Goal: Task Accomplishment & Management: Manage account settings

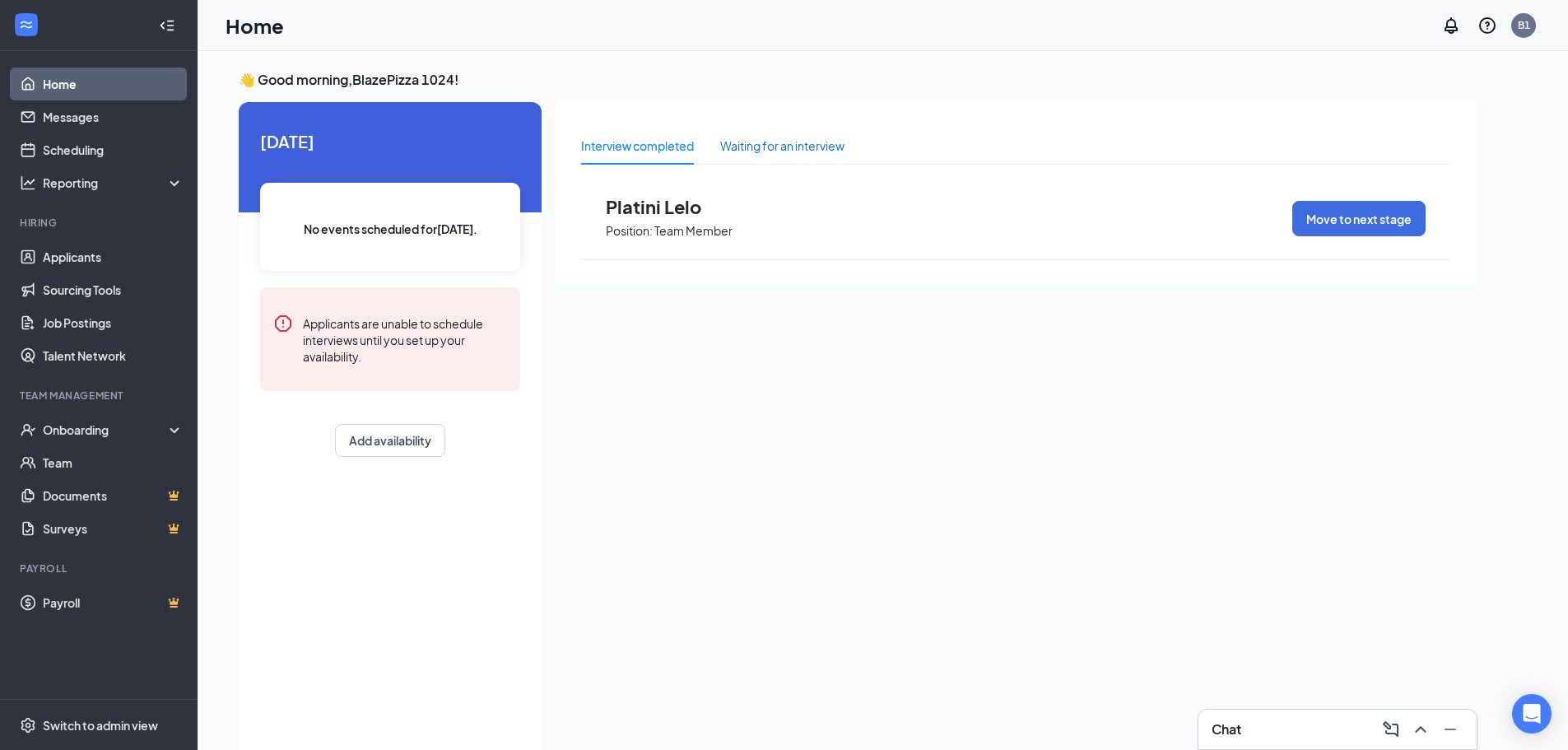
click at [799, 146] on div "Waiting for an interview" at bounding box center [782, 146] width 124 height 19
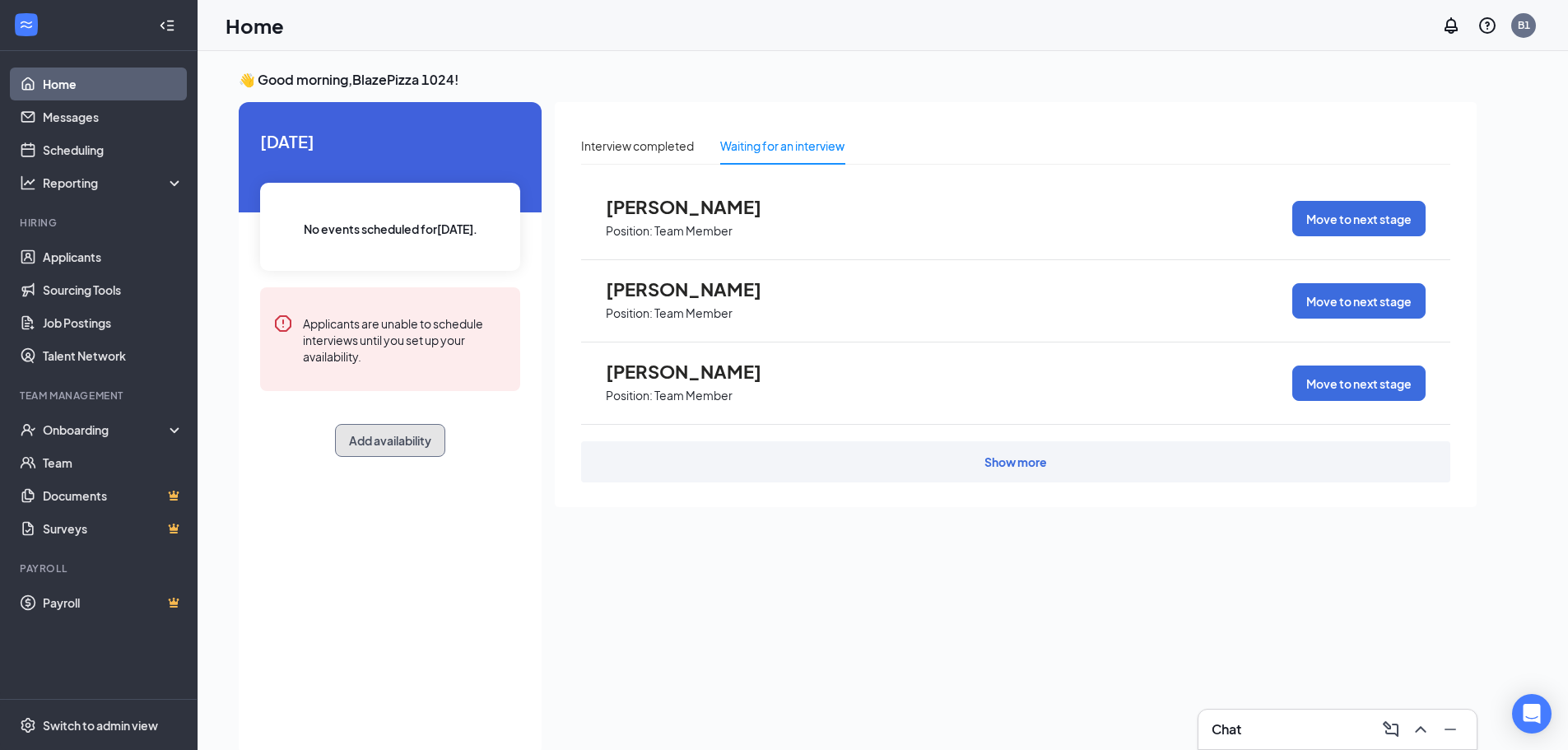
click at [389, 449] on button "Add availability" at bounding box center [389, 440] width 110 height 33
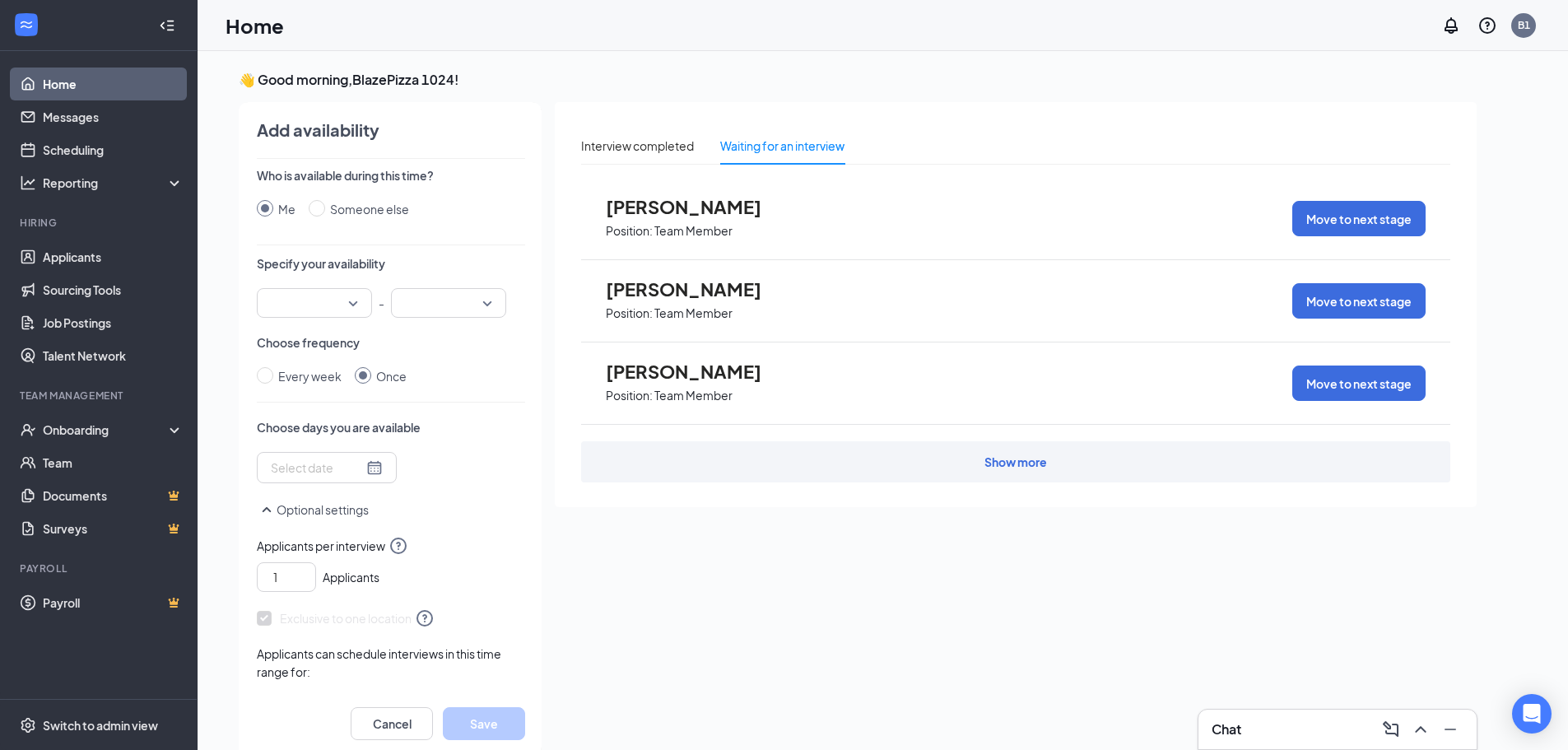
scroll to position [7, 0]
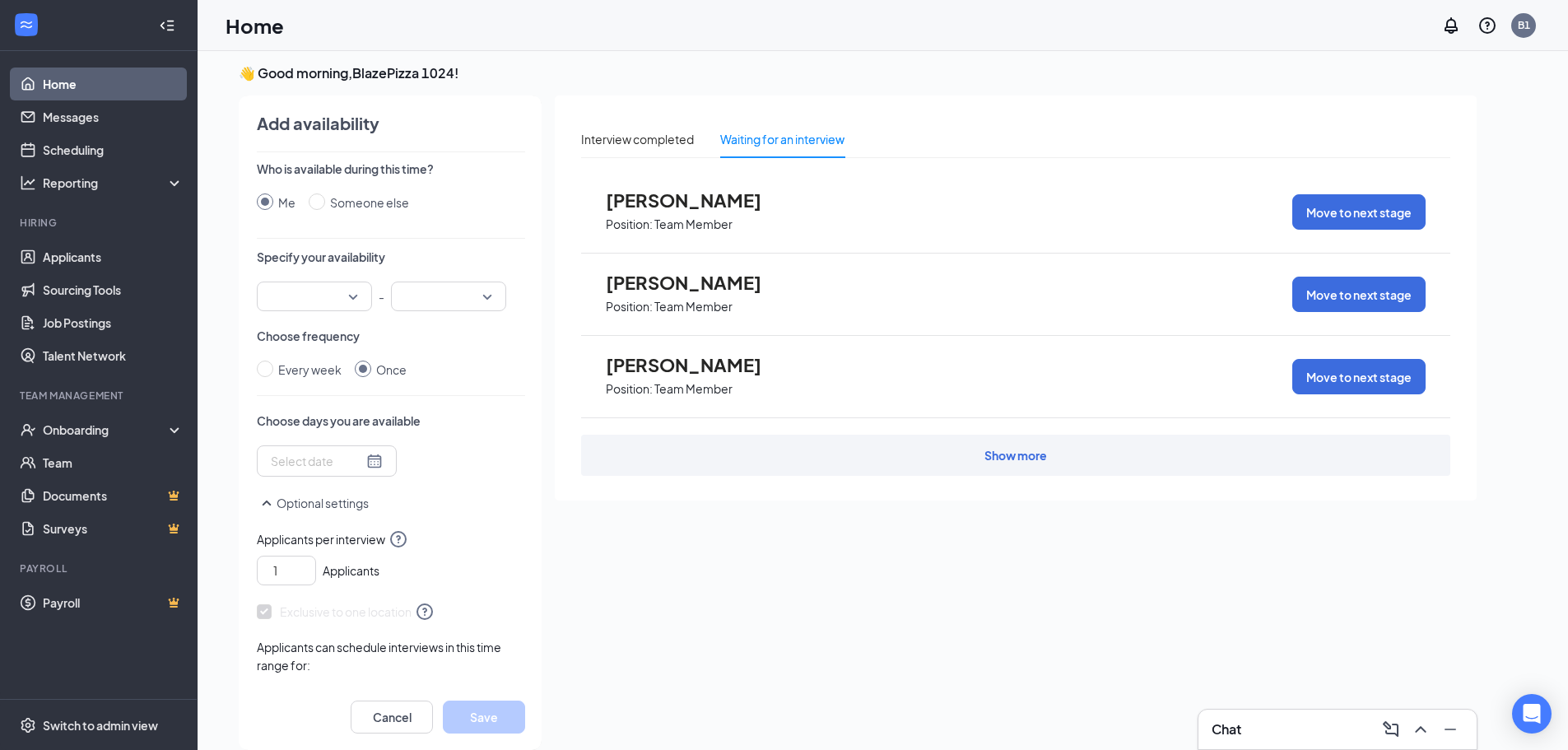
click at [347, 295] on input "search" at bounding box center [309, 296] width 84 height 28
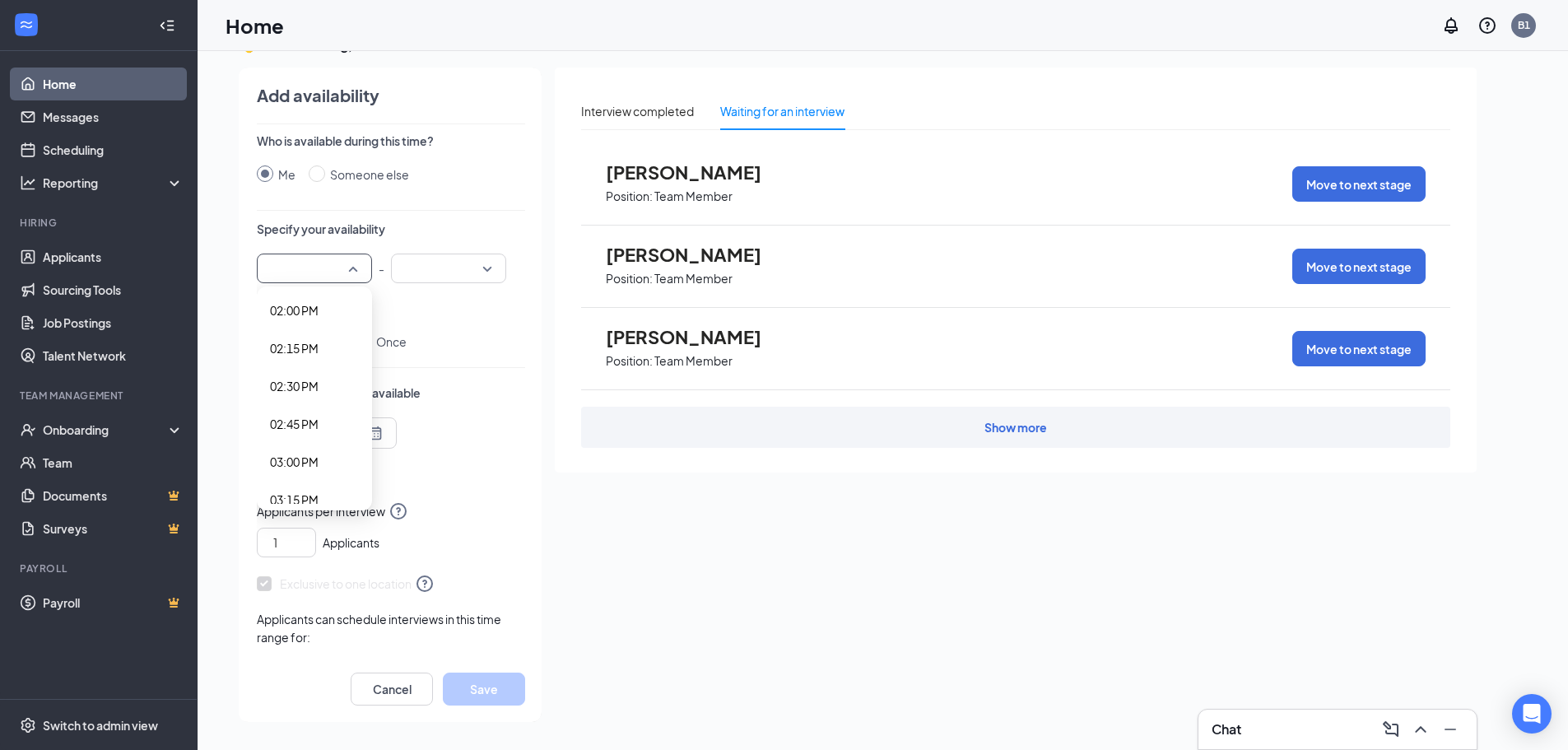
scroll to position [2141, 0]
click at [305, 290] on div "Who is available during this time? Me Someone else Specify your availability 01…" at bounding box center [390, 395] width 268 height 524
click at [353, 272] on div at bounding box center [314, 268] width 115 height 29
click at [302, 294] on span "02:00 PM" at bounding box center [294, 293] width 49 height 19
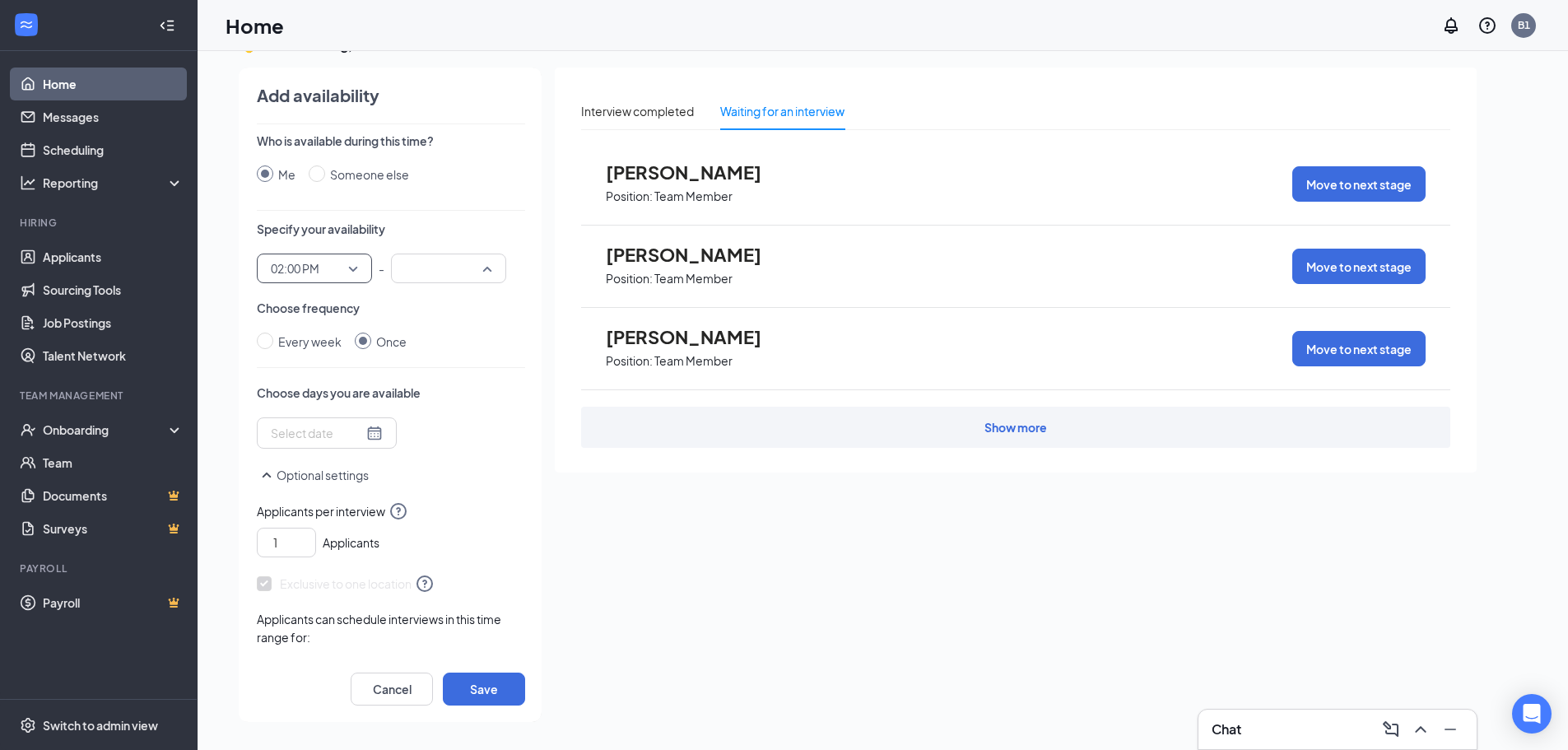
click at [489, 267] on div at bounding box center [448, 268] width 115 height 29
click at [435, 344] on span "04:30 PM" at bounding box center [428, 342] width 49 height 19
click at [349, 272] on span "02:00 PM" at bounding box center [315, 268] width 87 height 24
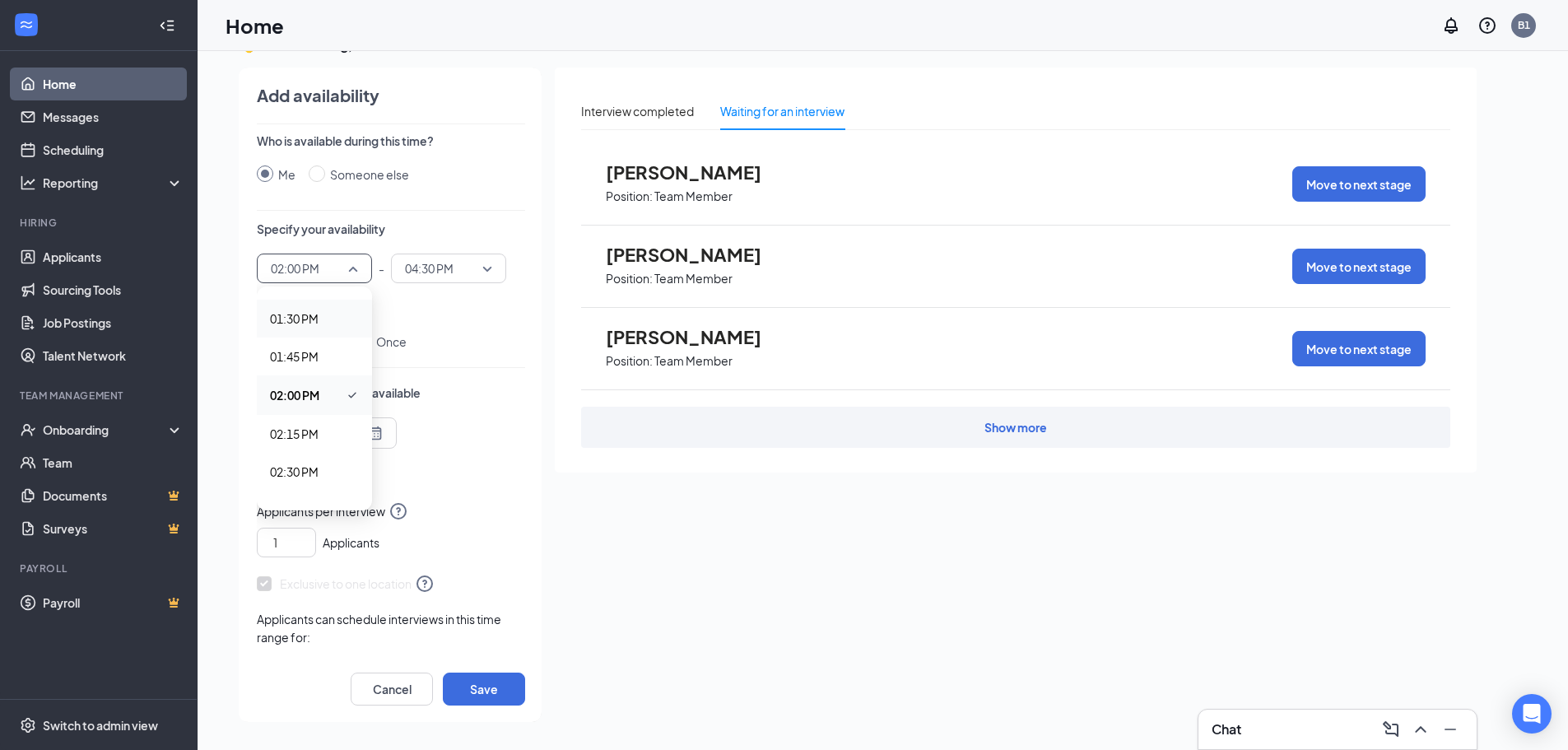
click at [317, 316] on span "01:30 PM" at bounding box center [294, 319] width 49 height 19
click at [264, 343] on input "Every week" at bounding box center [265, 341] width 17 height 17
radio input "true"
radio input "false"
click at [419, 435] on div at bounding box center [355, 434] width 169 height 26
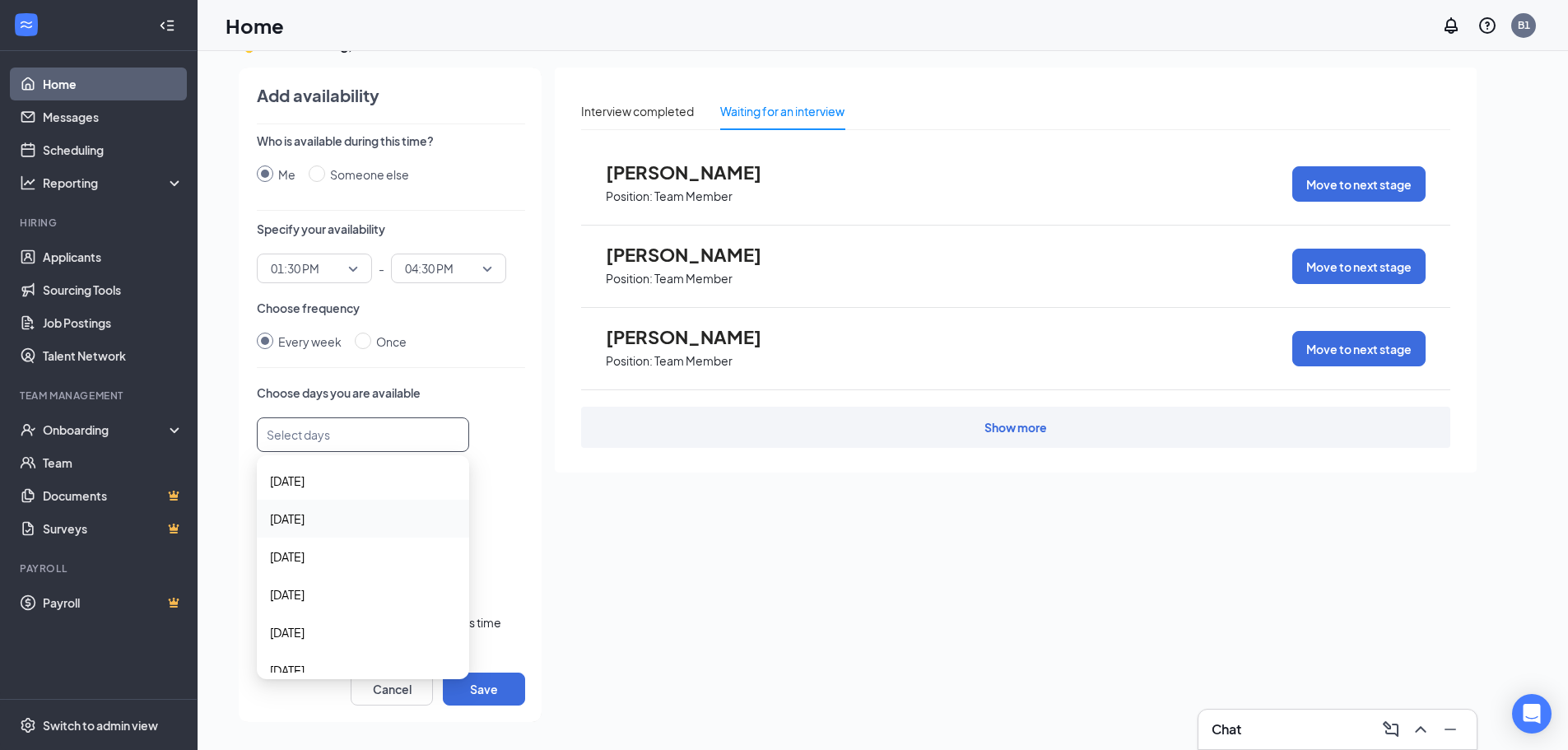
click at [305, 517] on span "[DATE]" at bounding box center [287, 519] width 34 height 19
click at [299, 637] on span "[DATE]" at bounding box center [287, 635] width 34 height 19
click at [292, 668] on span "[DATE]" at bounding box center [287, 674] width 34 height 19
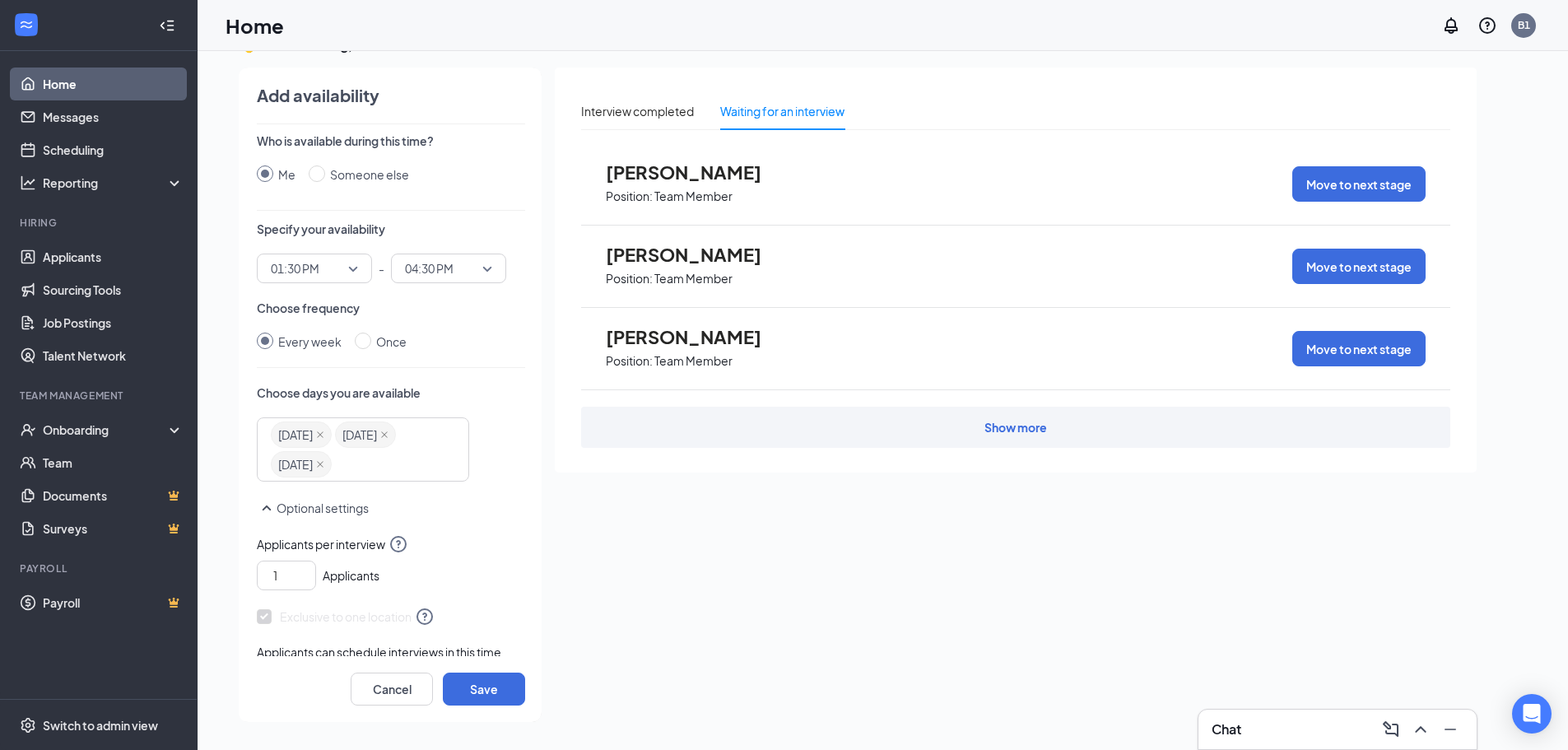
click at [485, 596] on div "Exclusive to one location" at bounding box center [390, 609] width 268 height 36
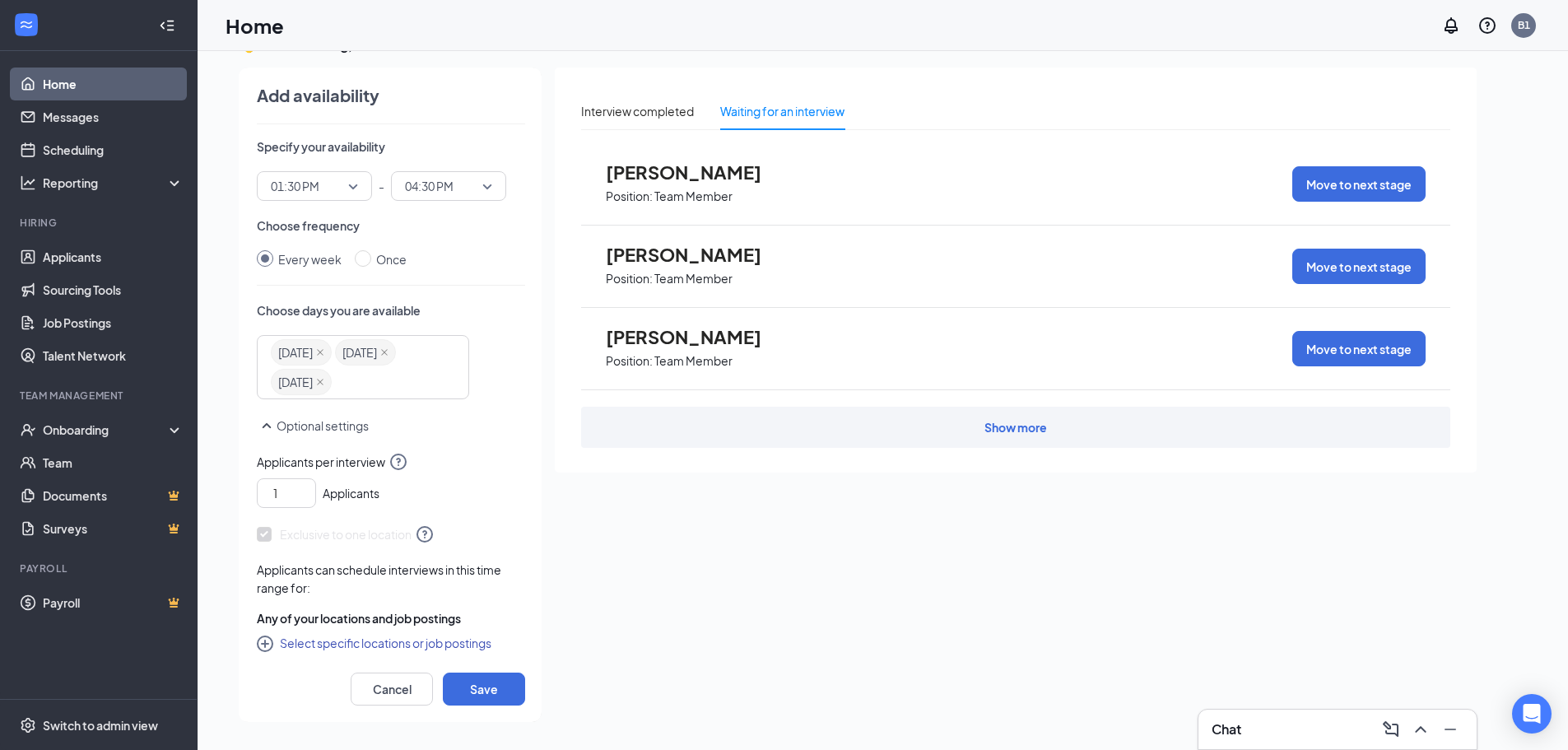
scroll to position [89, 0]
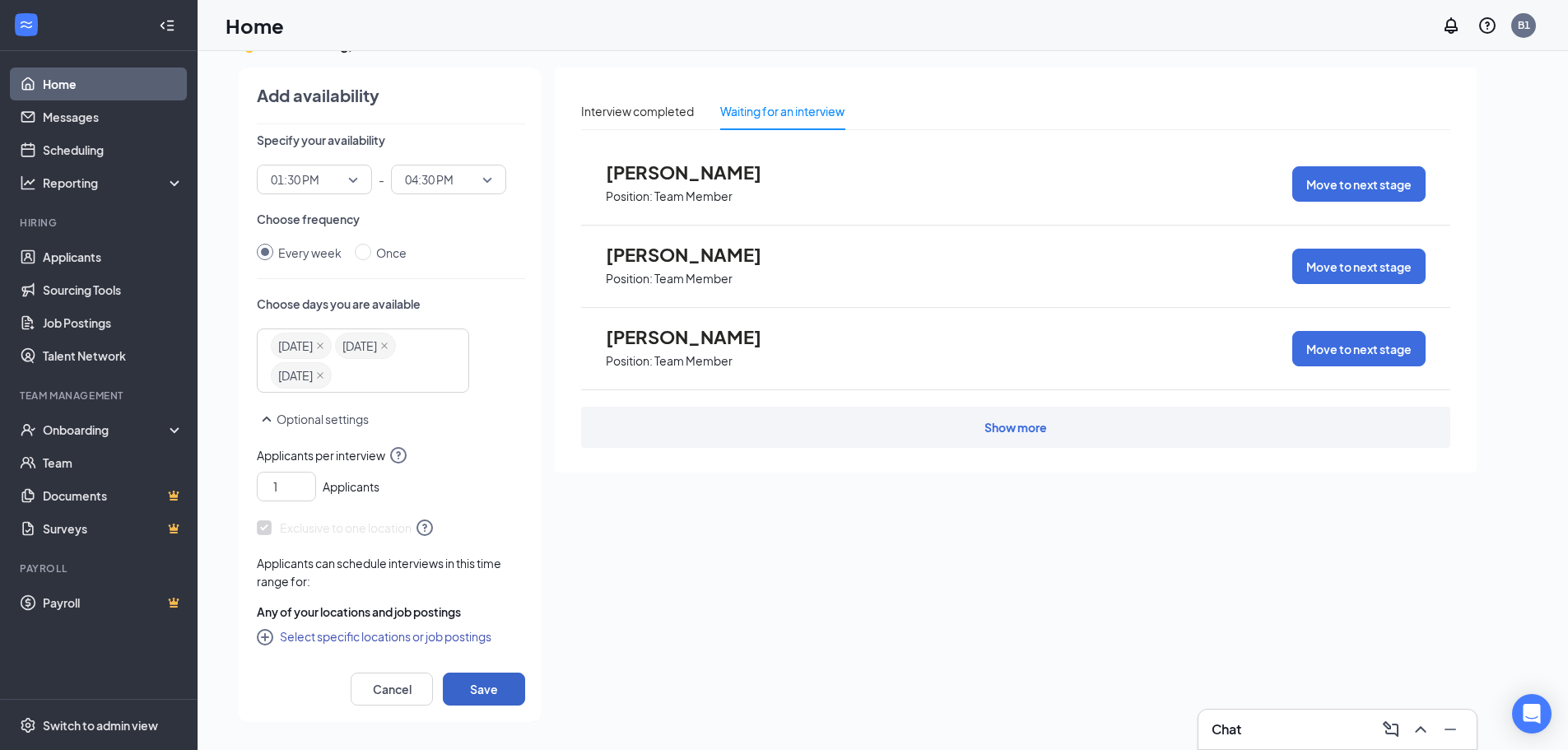
click at [494, 692] on button "Save" at bounding box center [484, 689] width 82 height 33
radio input "false"
radio input "true"
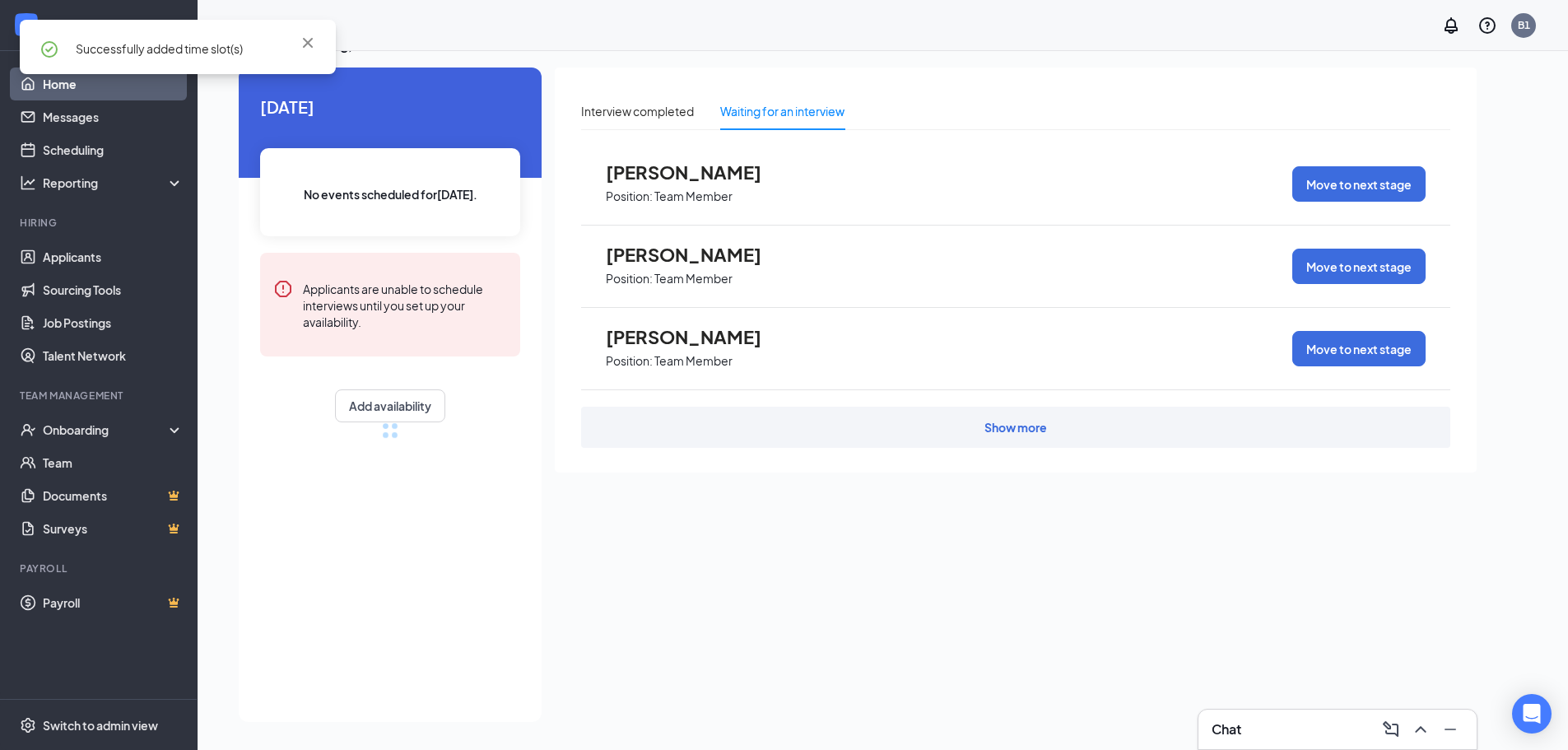
scroll to position [56, 0]
click at [309, 40] on icon "Cross" at bounding box center [307, 42] width 19 height 19
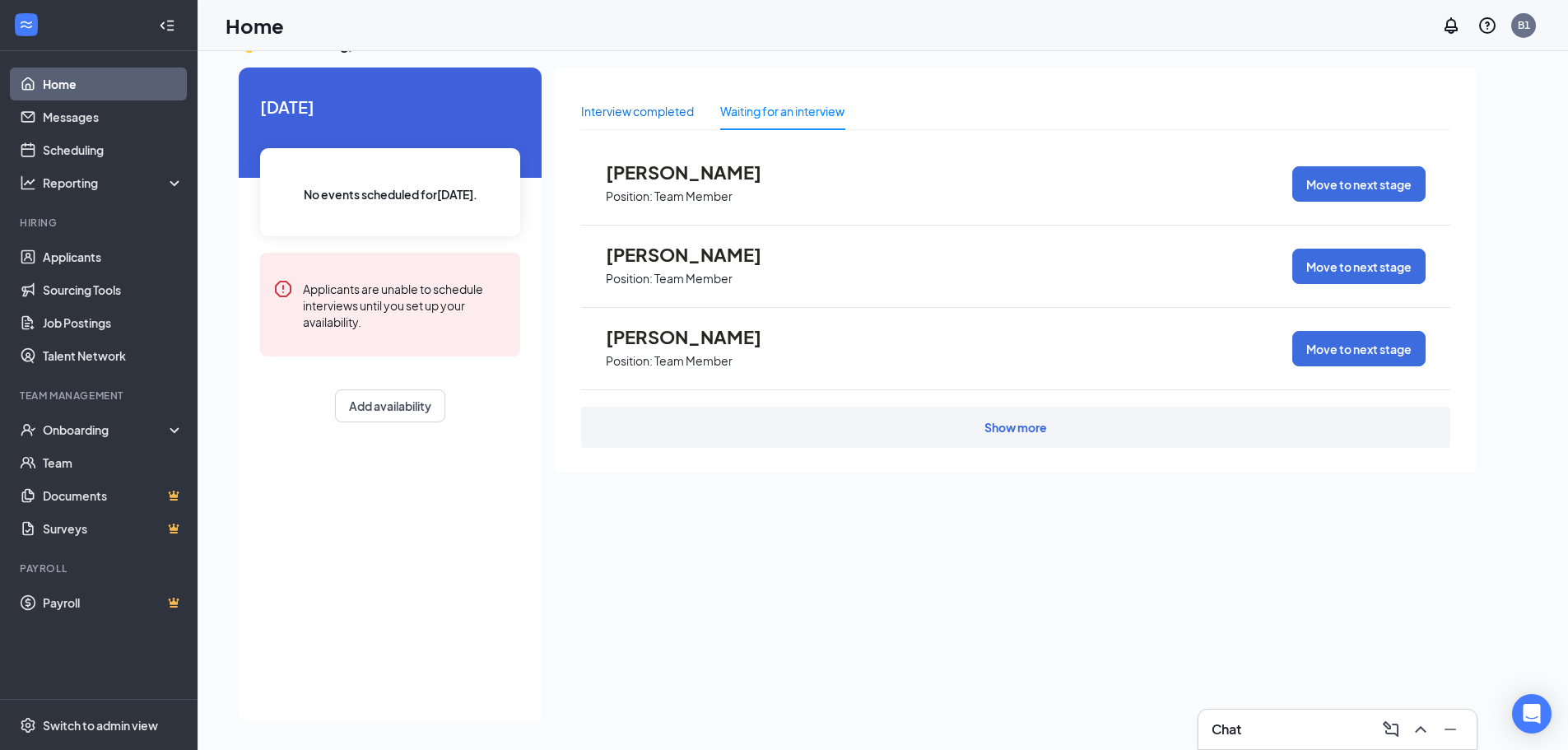
click at [645, 108] on div "Interview completed" at bounding box center [638, 111] width 113 height 19
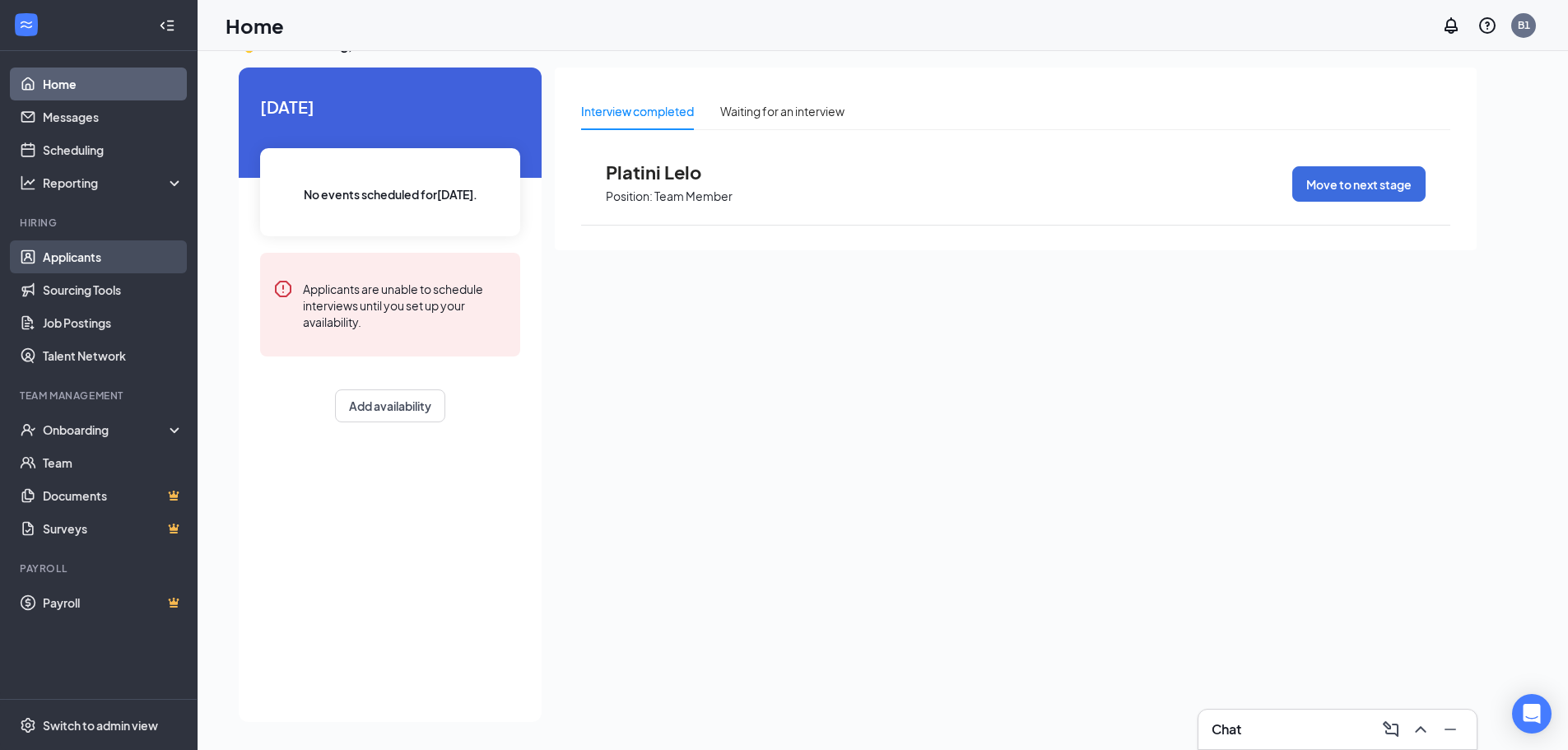
click at [72, 255] on link "Applicants" at bounding box center [113, 257] width 140 height 33
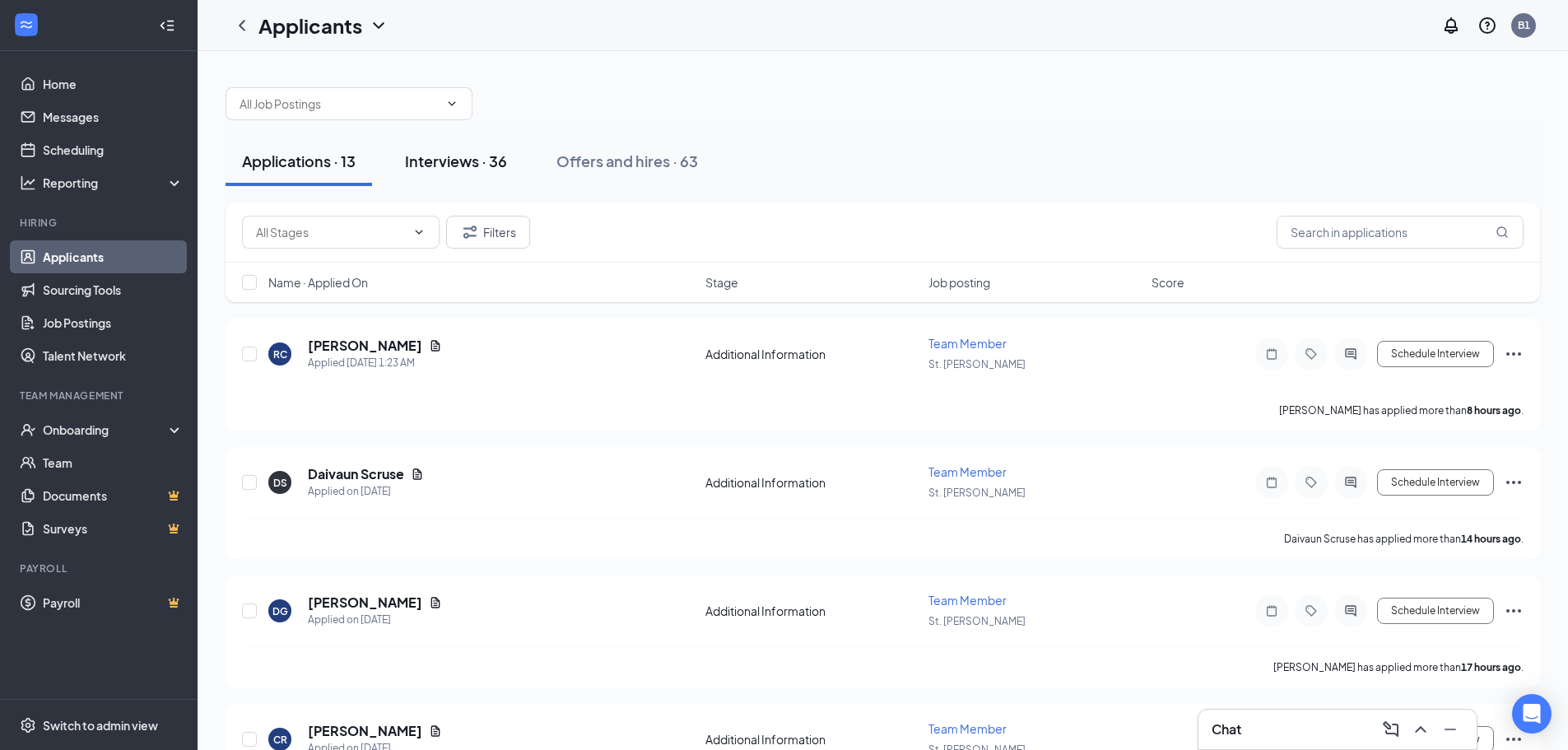
click at [470, 164] on div "Interviews · 36" at bounding box center [455, 161] width 102 height 20
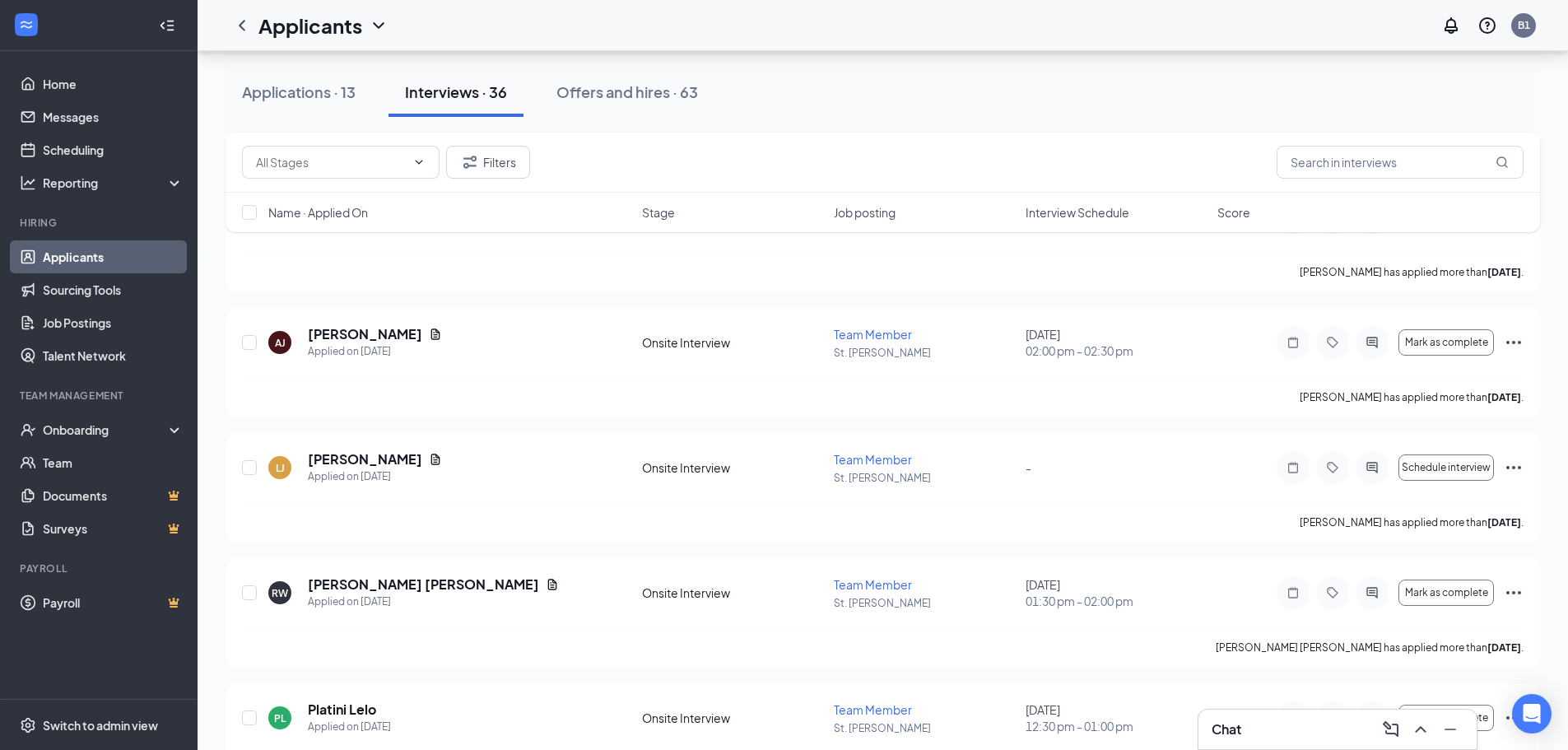
scroll to position [4078, 0]
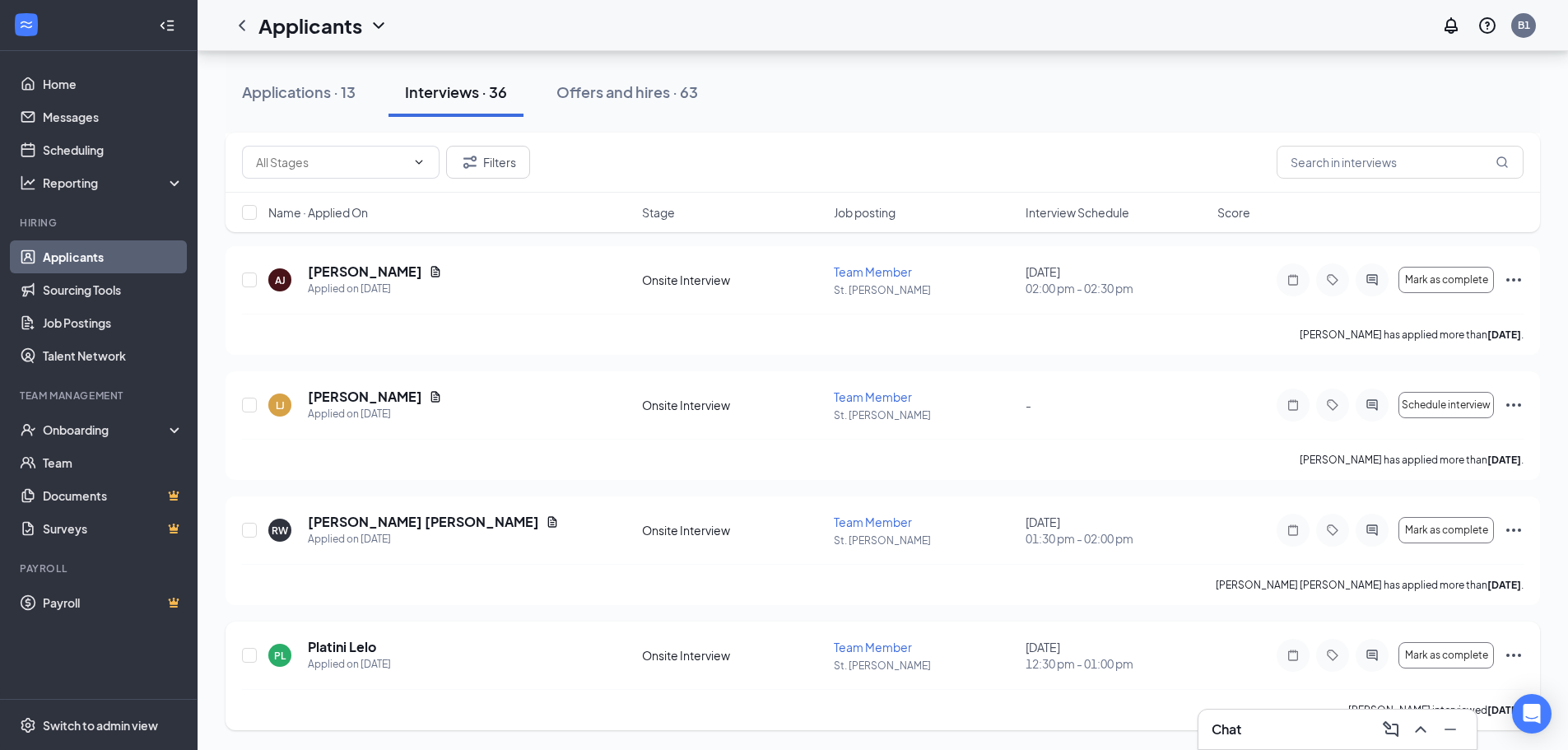
click at [1518, 656] on icon "Ellipses" at bounding box center [1514, 656] width 15 height 3
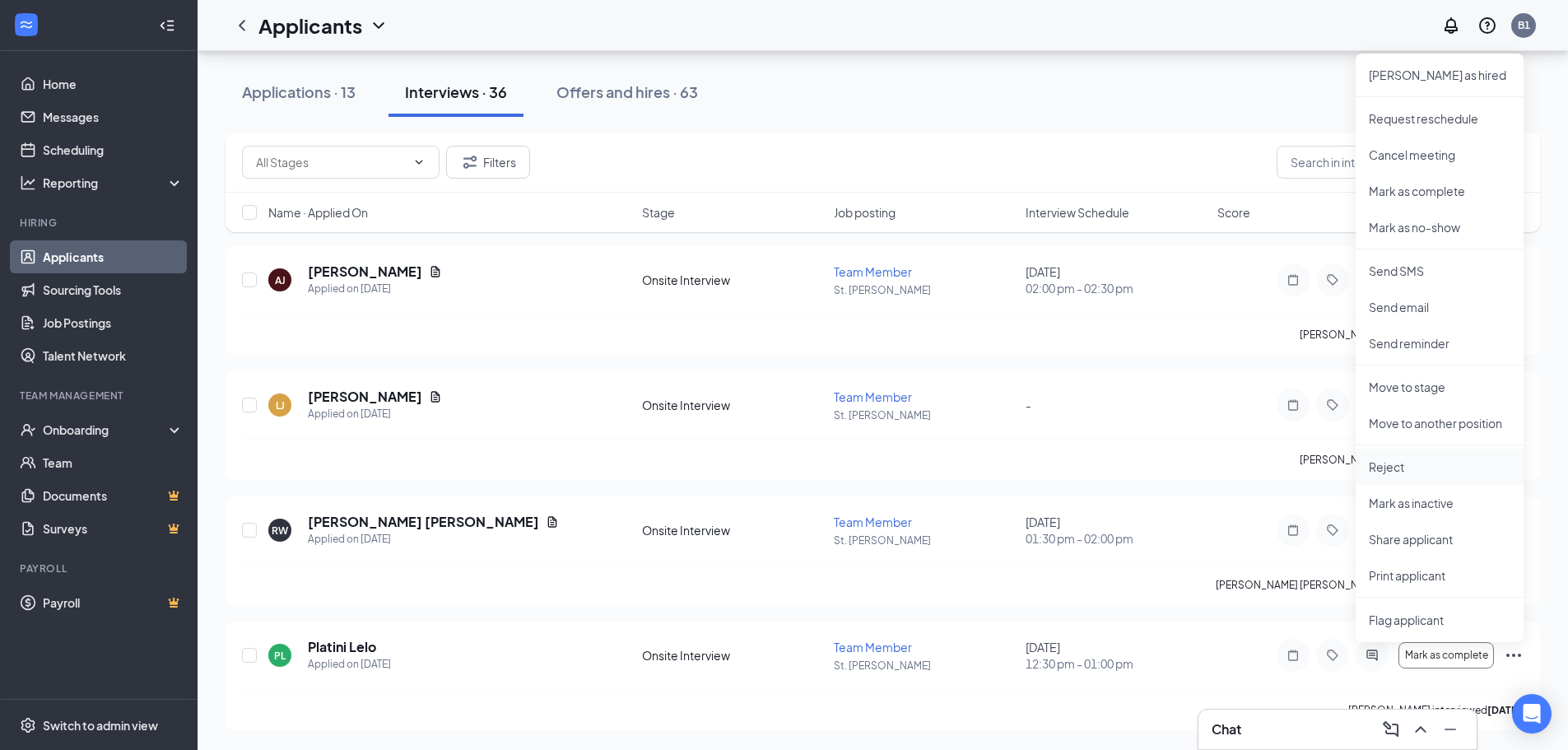
click at [1412, 474] on p "Reject" at bounding box center [1439, 467] width 141 height 17
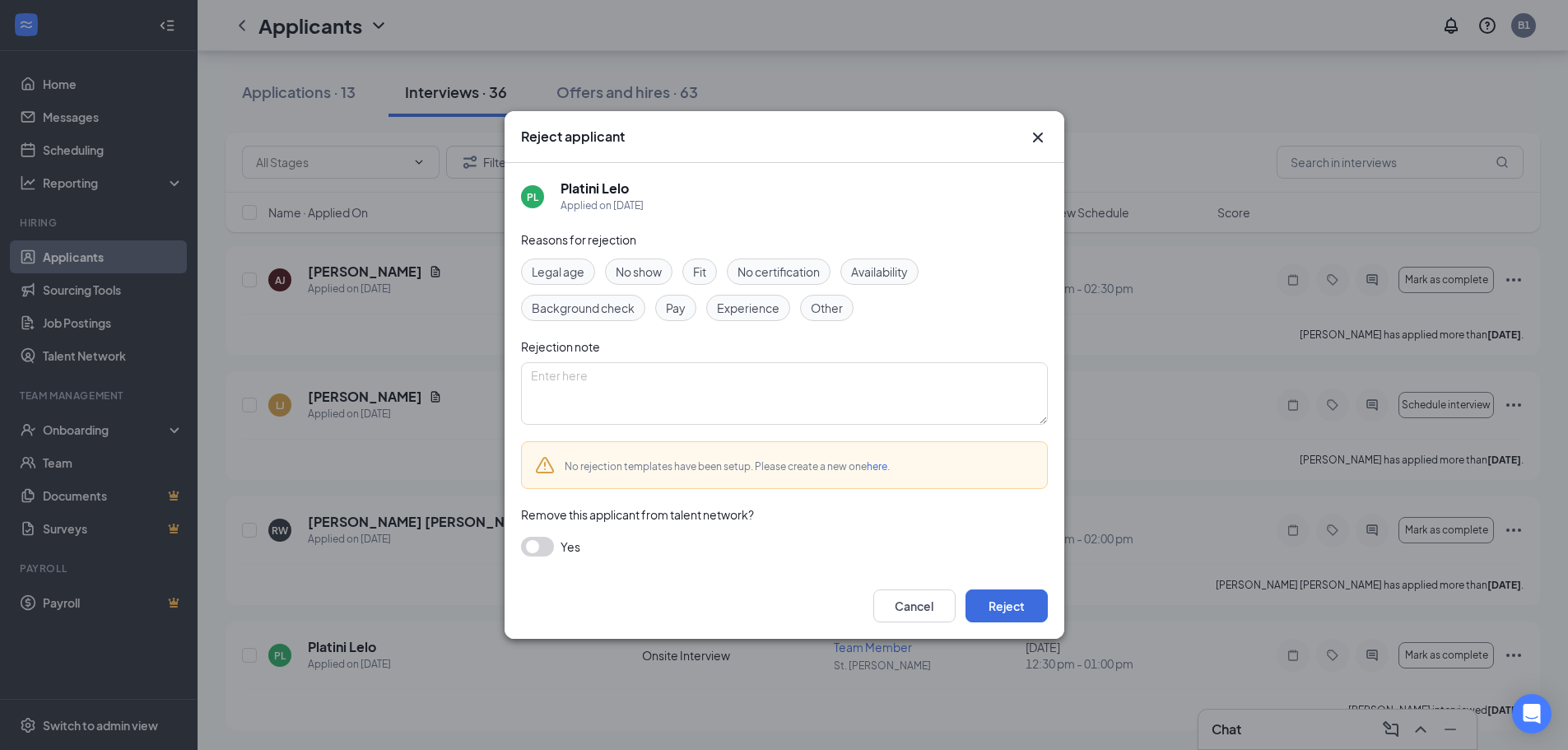
click at [676, 316] on span "Pay" at bounding box center [675, 308] width 19 height 19
click at [1001, 608] on button "Reject" at bounding box center [1007, 606] width 82 height 33
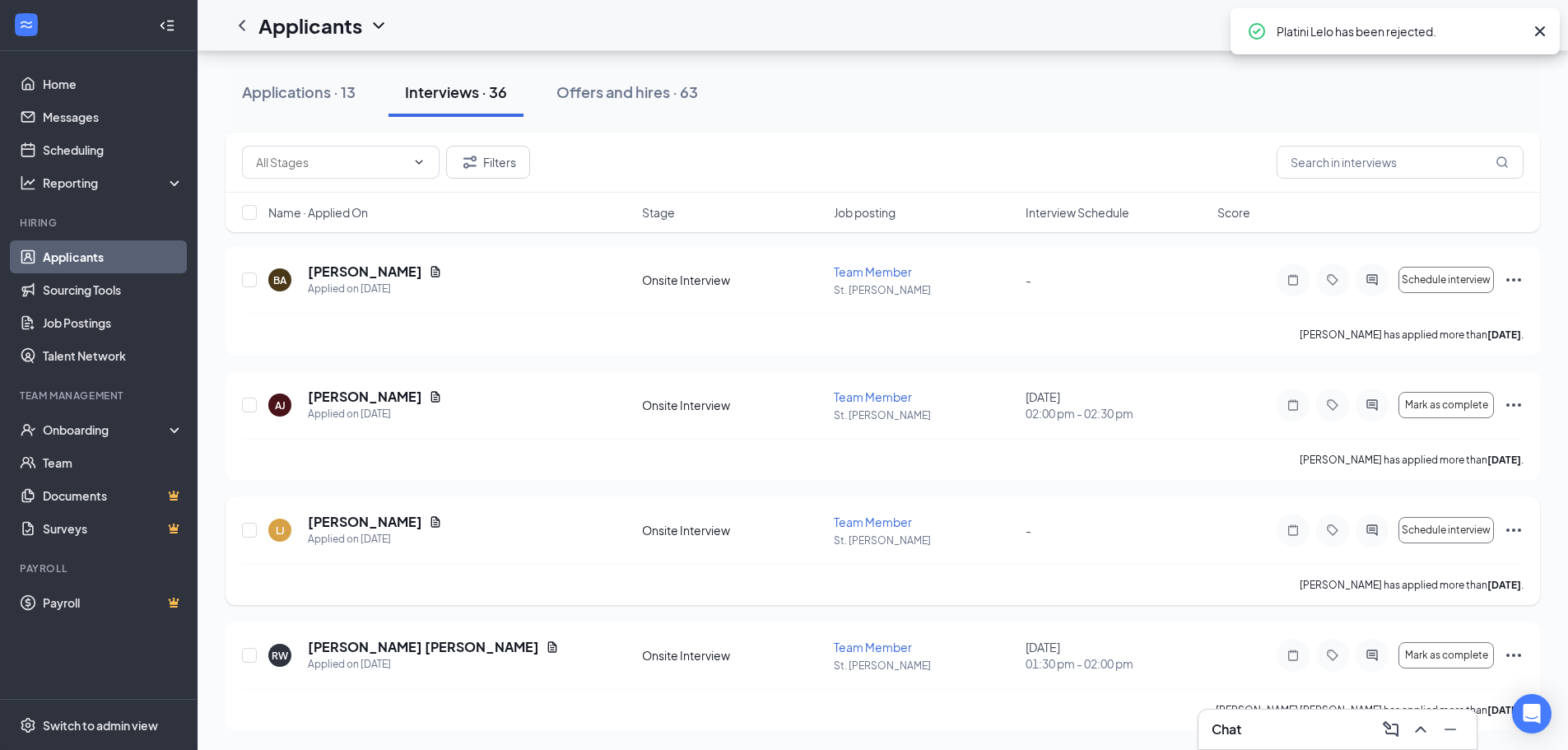
scroll to position [3954, 0]
click at [1514, 281] on icon "Ellipses" at bounding box center [1514, 280] width 15 height 3
click at [1281, 103] on div "Applications · 13 Interviews · 36 Offers and hires · 63" at bounding box center [882, 92] width 1315 height 50
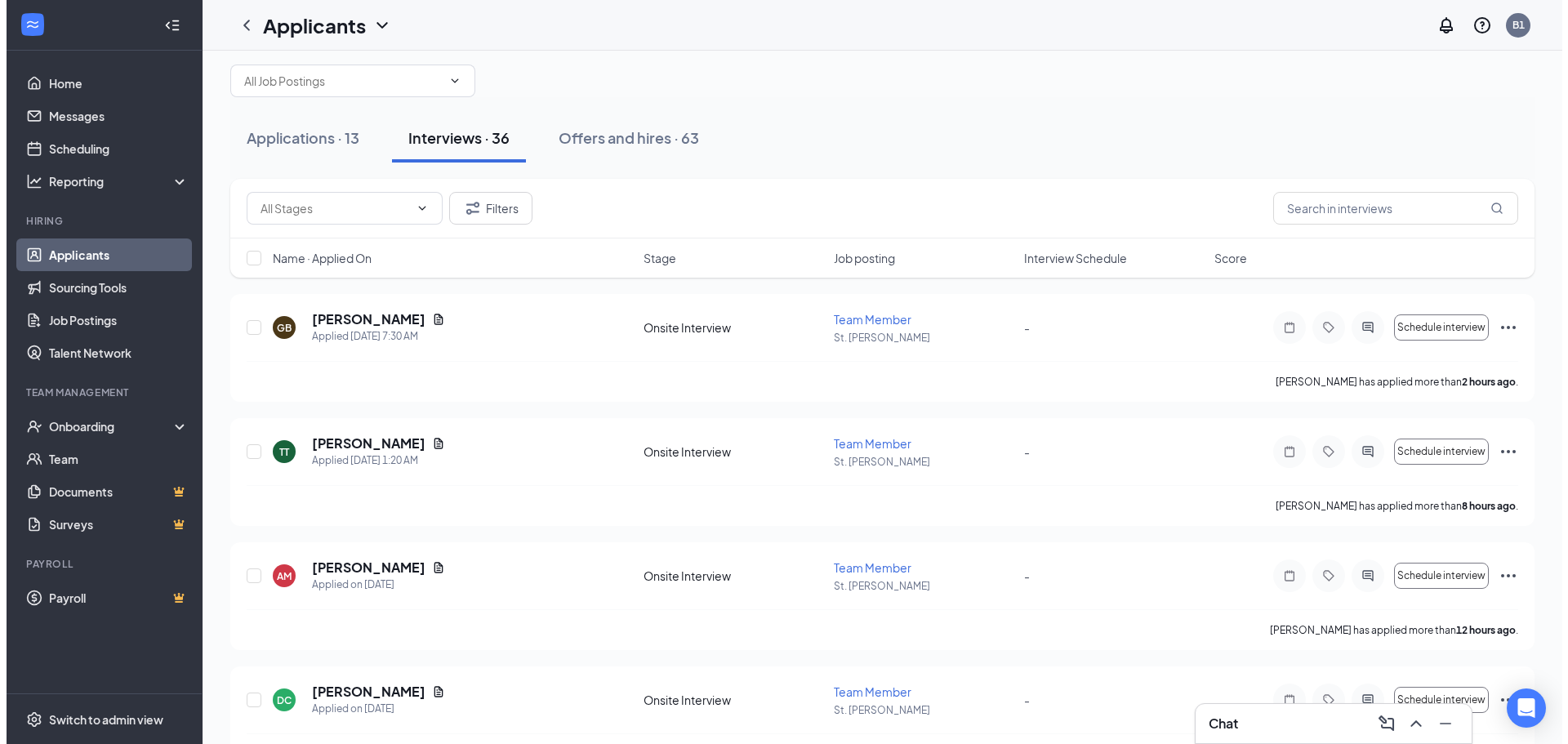
scroll to position [0, 0]
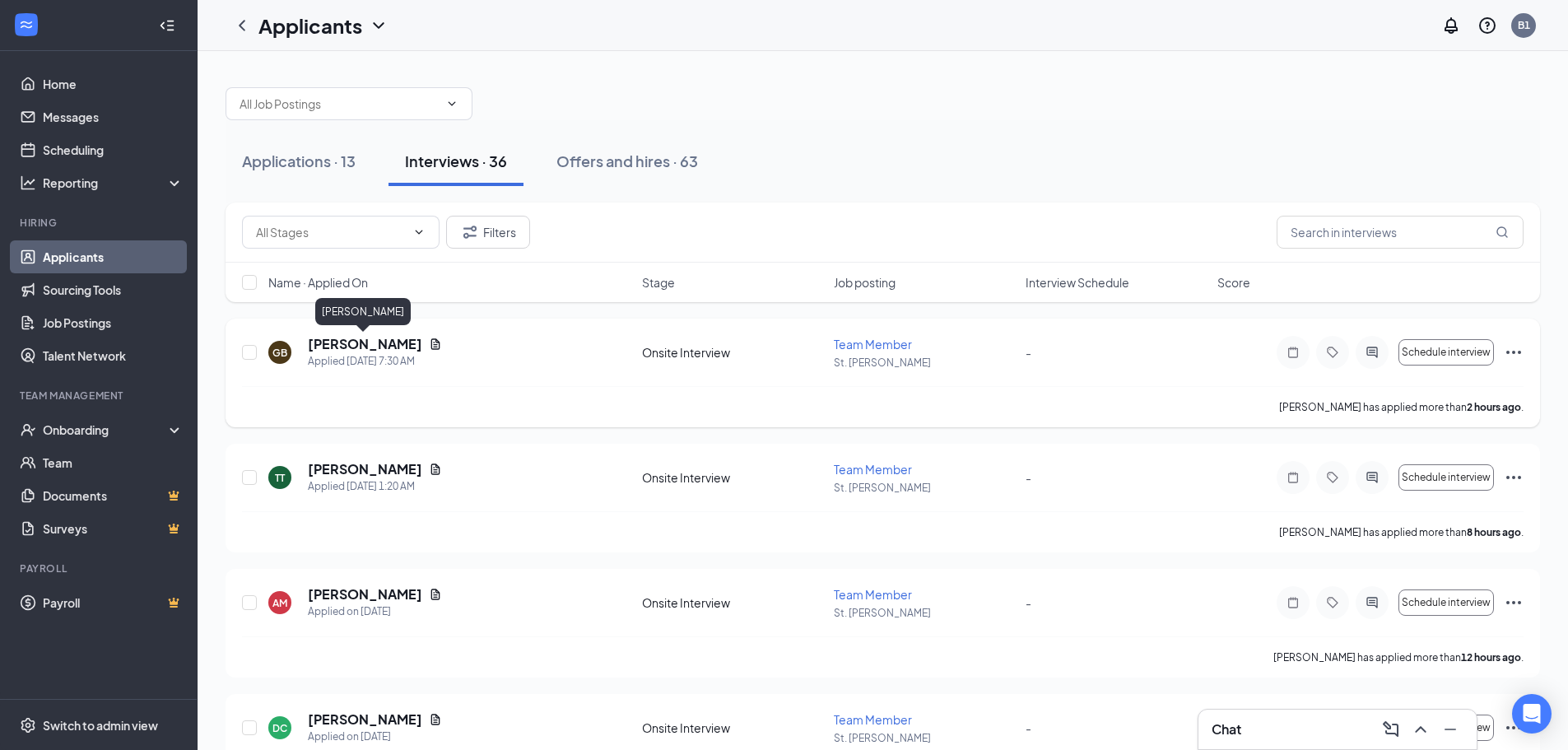
click at [392, 343] on h5 "[PERSON_NAME]" at bounding box center [365, 344] width 114 height 19
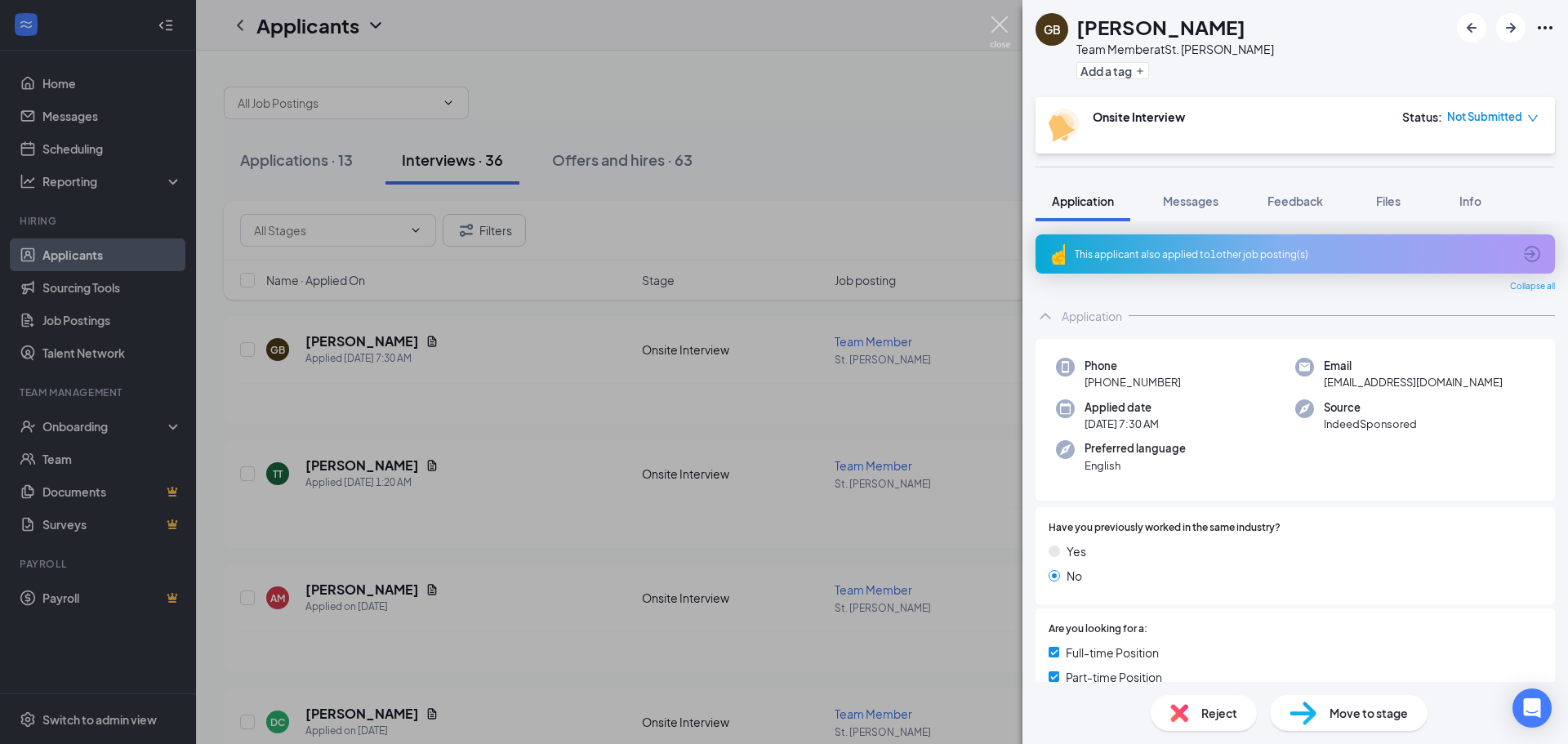
click at [996, 27] on img at bounding box center [1000, 33] width 20 height 32
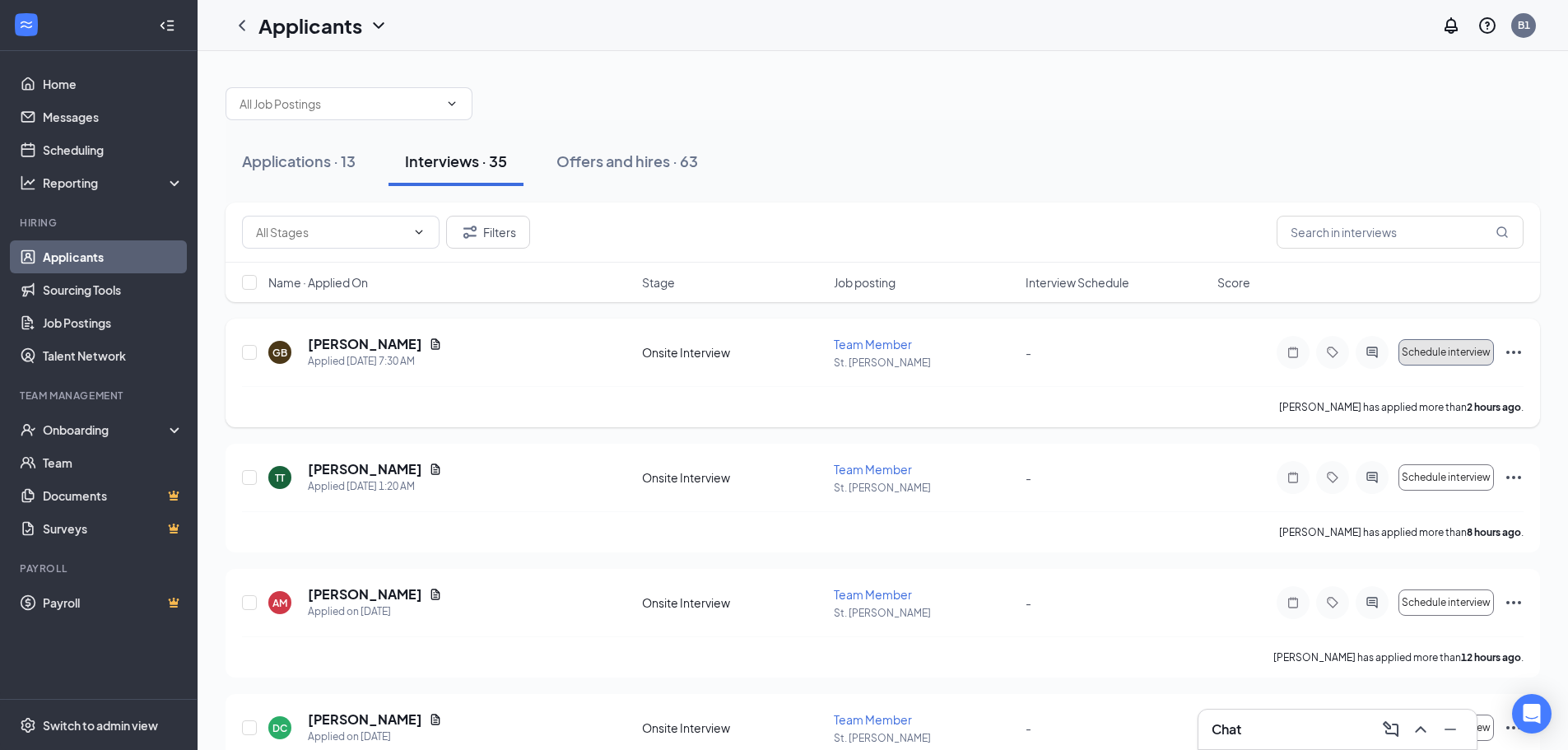
click at [1438, 354] on span "Schedule interview" at bounding box center [1446, 353] width 89 height 12
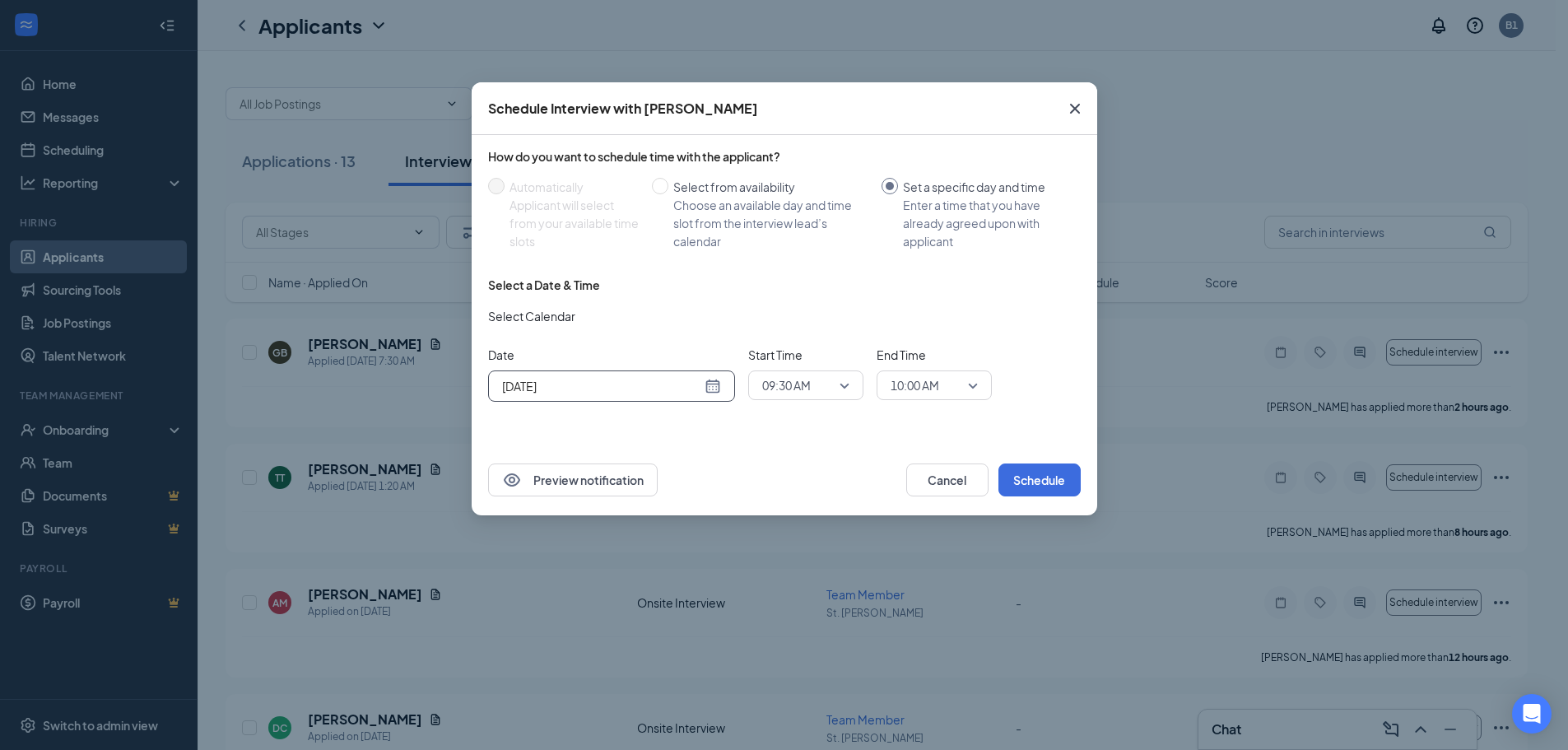
click at [715, 386] on div "[DATE]" at bounding box center [612, 386] width 219 height 19
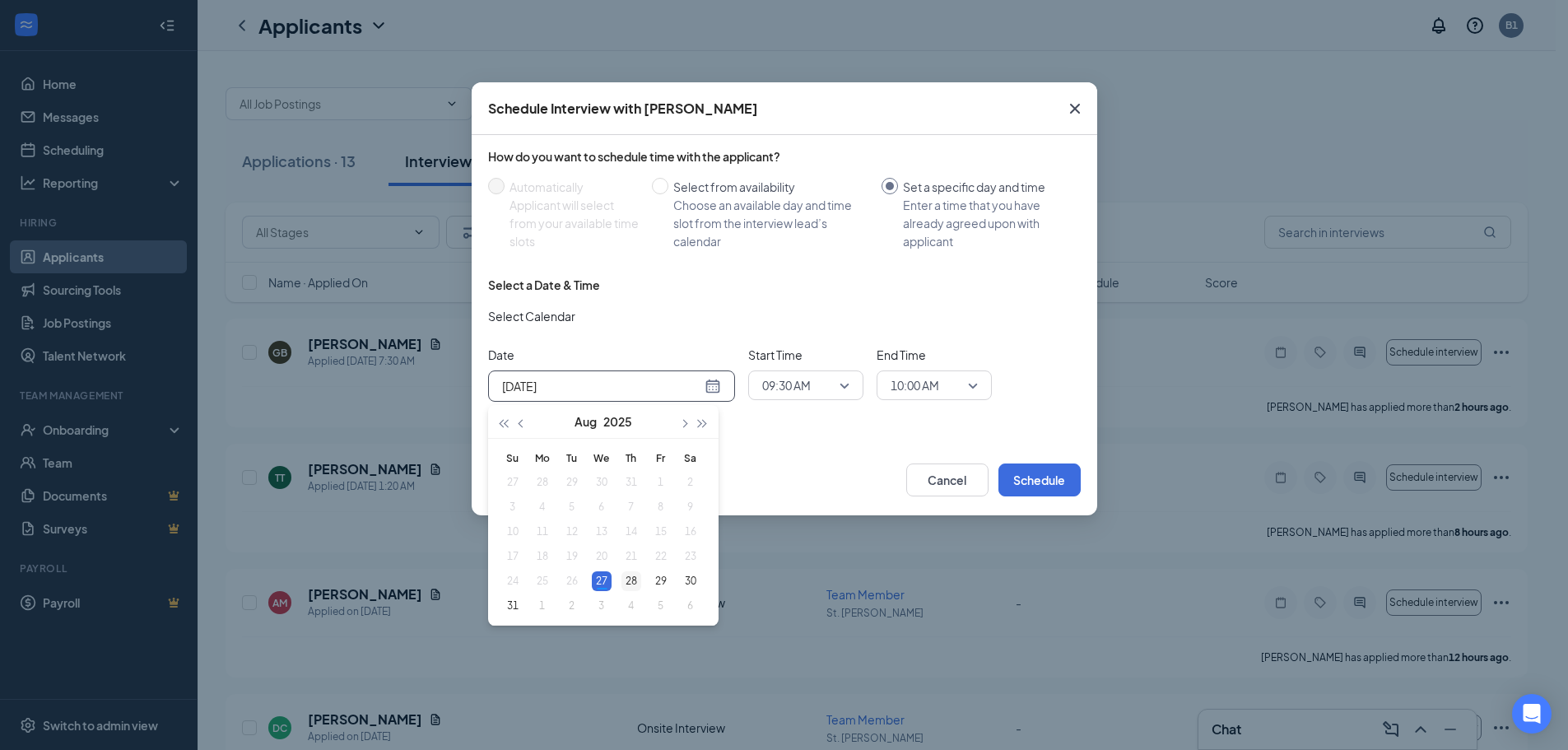
type input "[DATE]"
click at [631, 578] on div "28" at bounding box center [631, 581] width 19 height 19
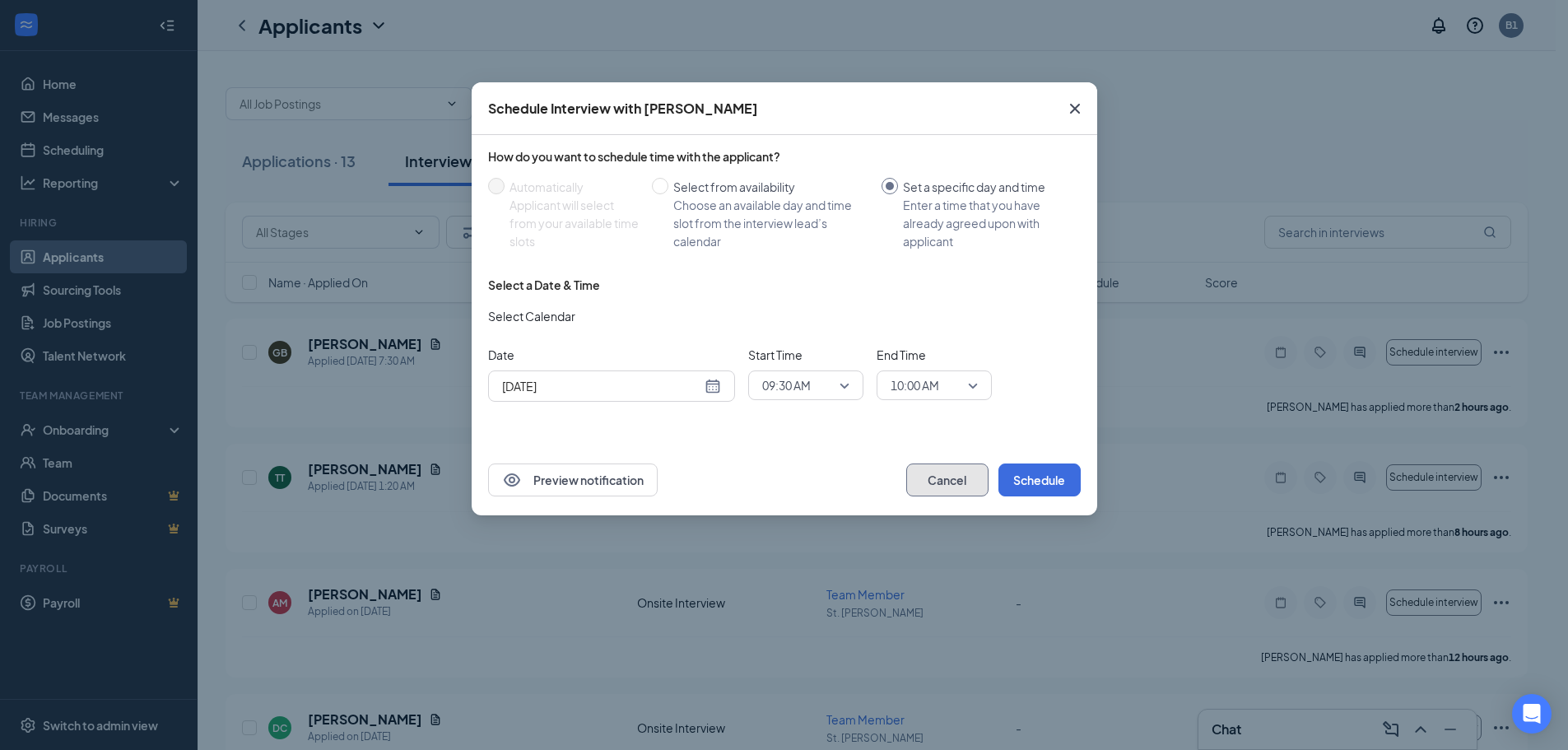
click at [956, 481] on button "Cancel" at bounding box center [947, 480] width 82 height 33
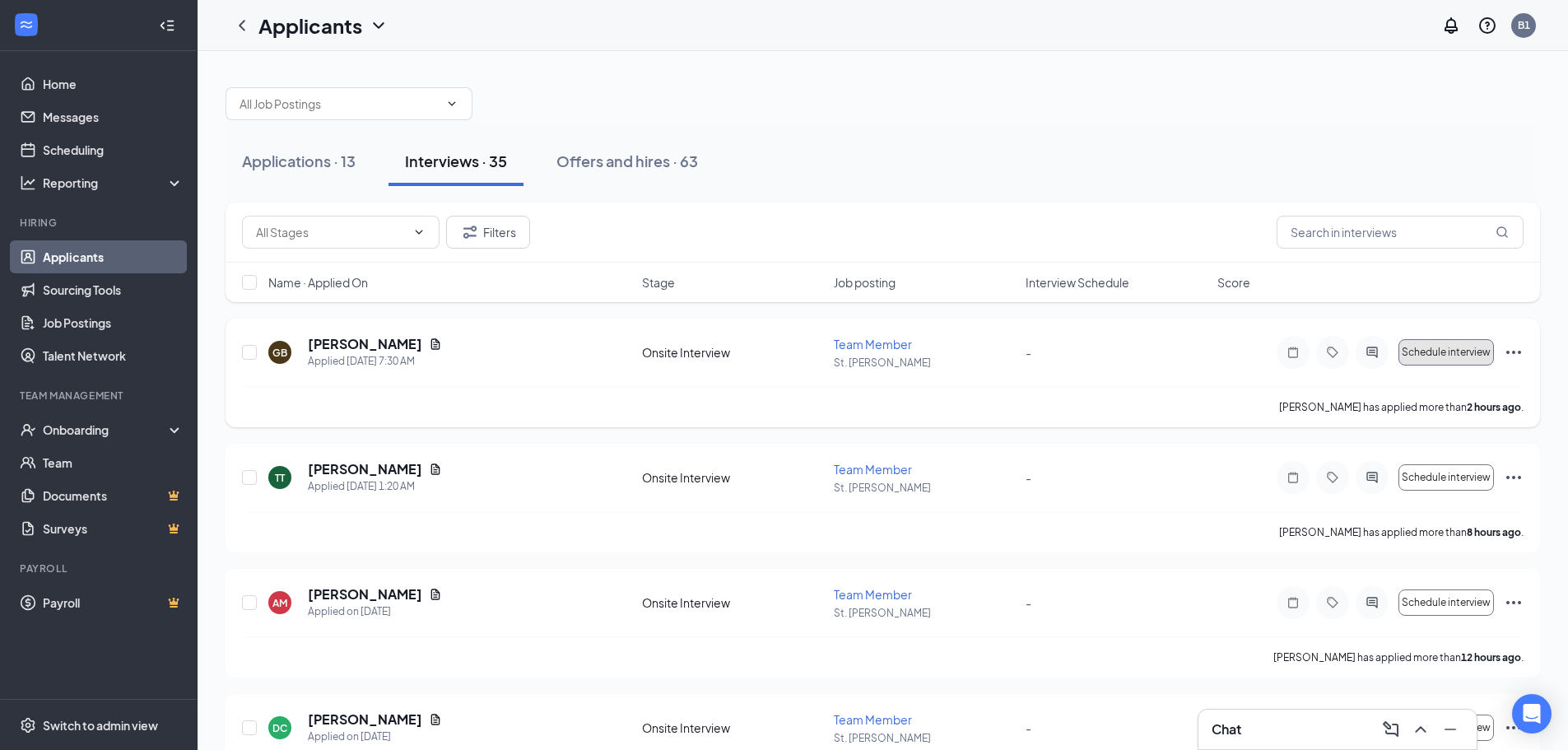
click at [1466, 352] on span "Schedule interview" at bounding box center [1446, 353] width 89 height 12
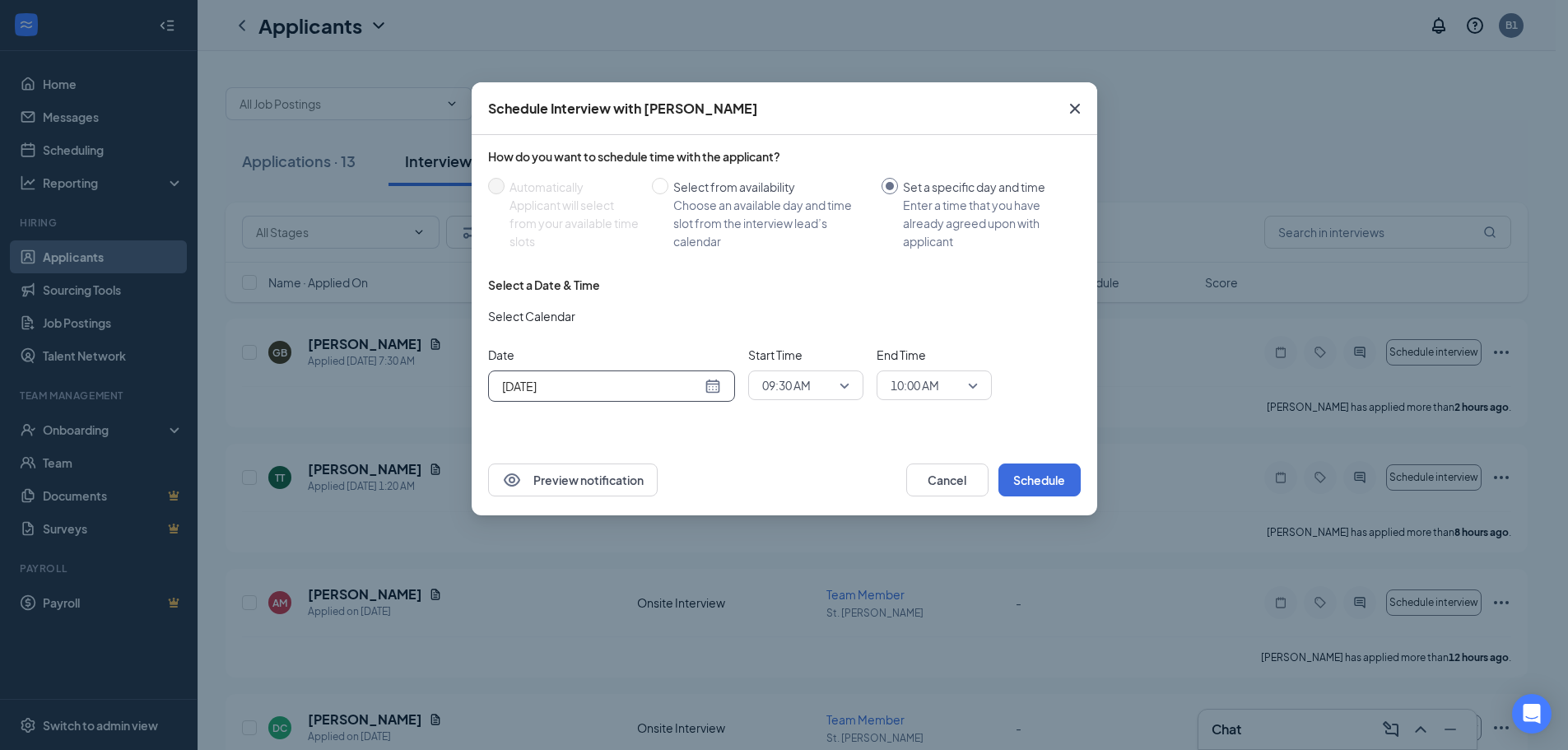
click at [707, 386] on div "[DATE]" at bounding box center [612, 386] width 219 height 19
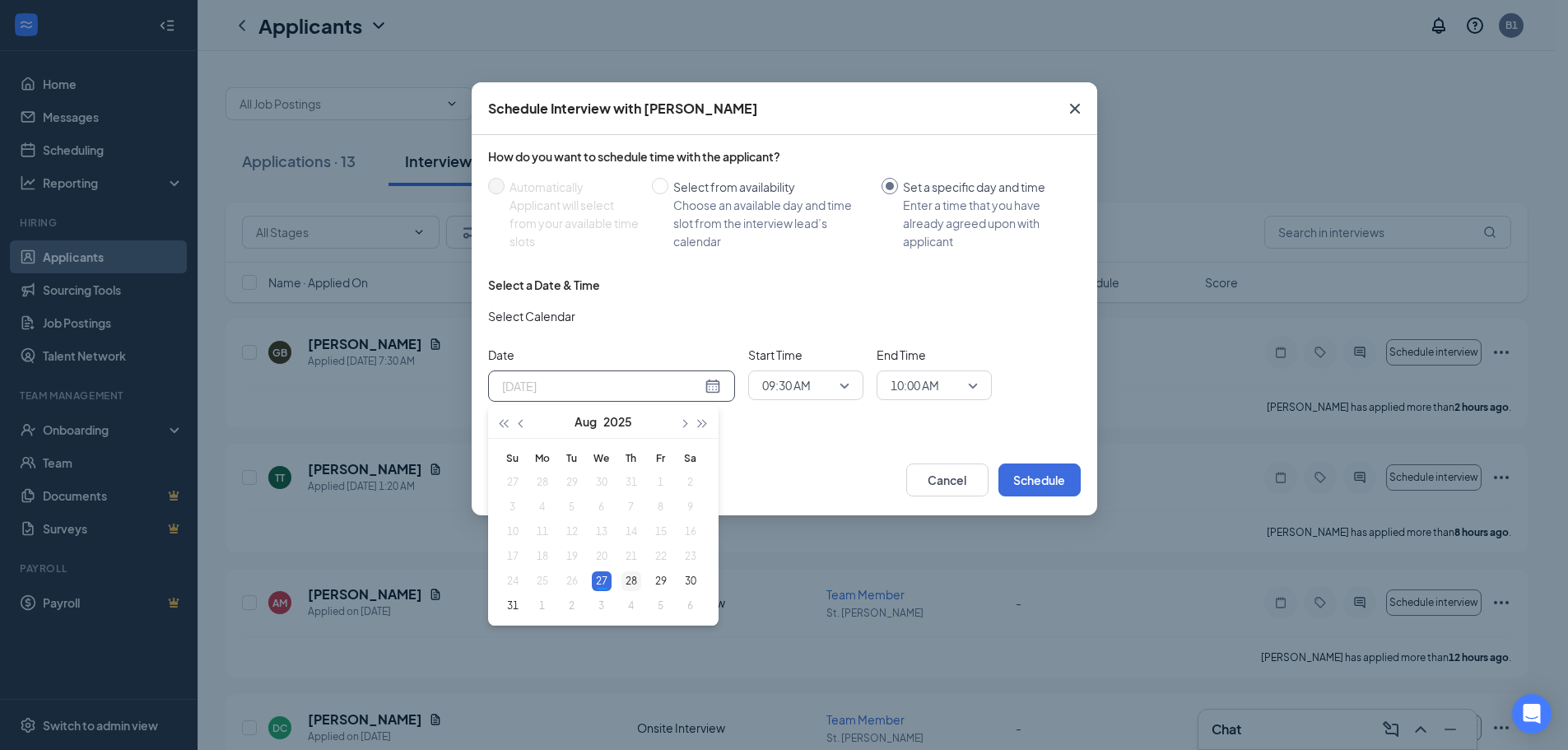
click at [628, 579] on div "28" at bounding box center [631, 581] width 19 height 19
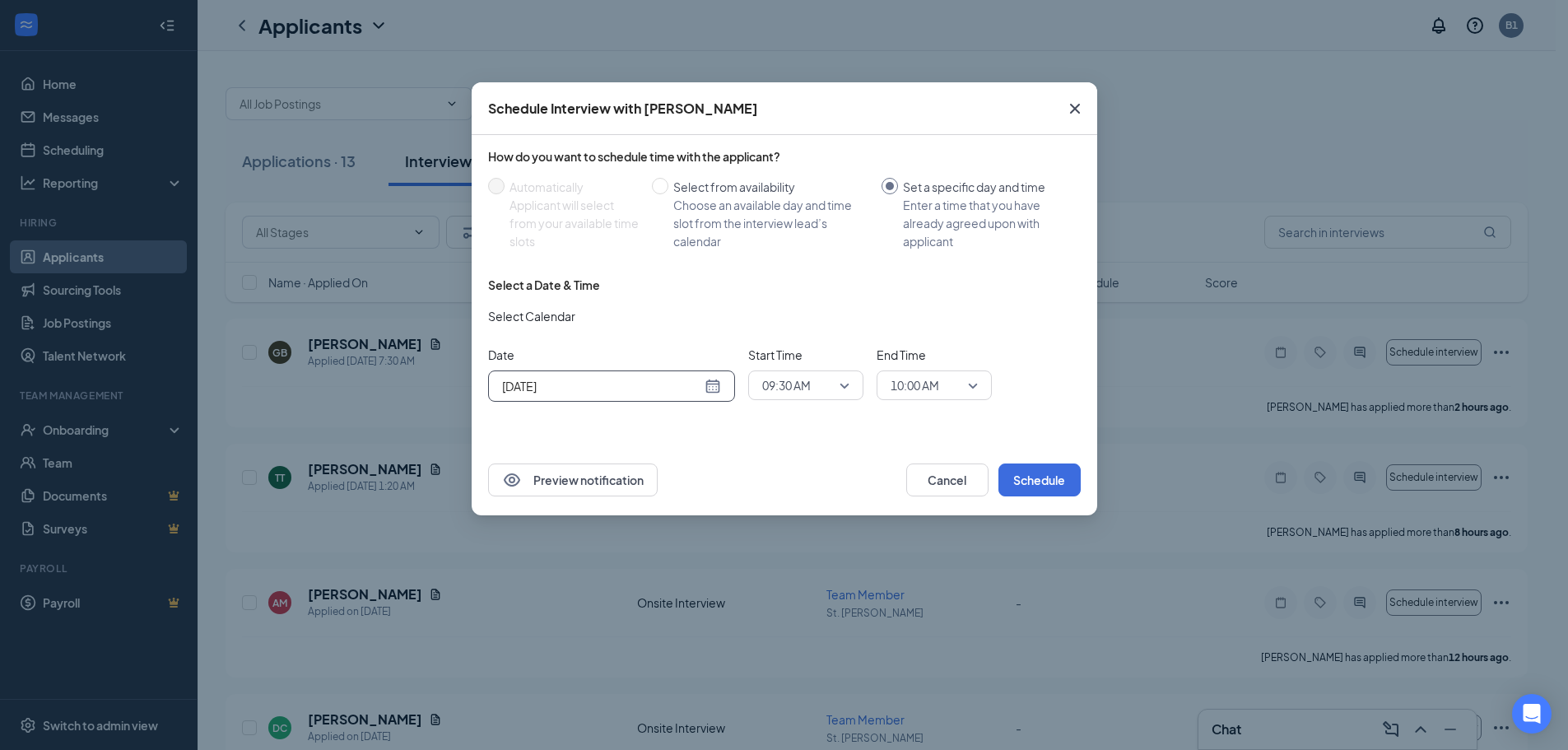
click at [843, 387] on span "09:30 AM" at bounding box center [806, 385] width 87 height 24
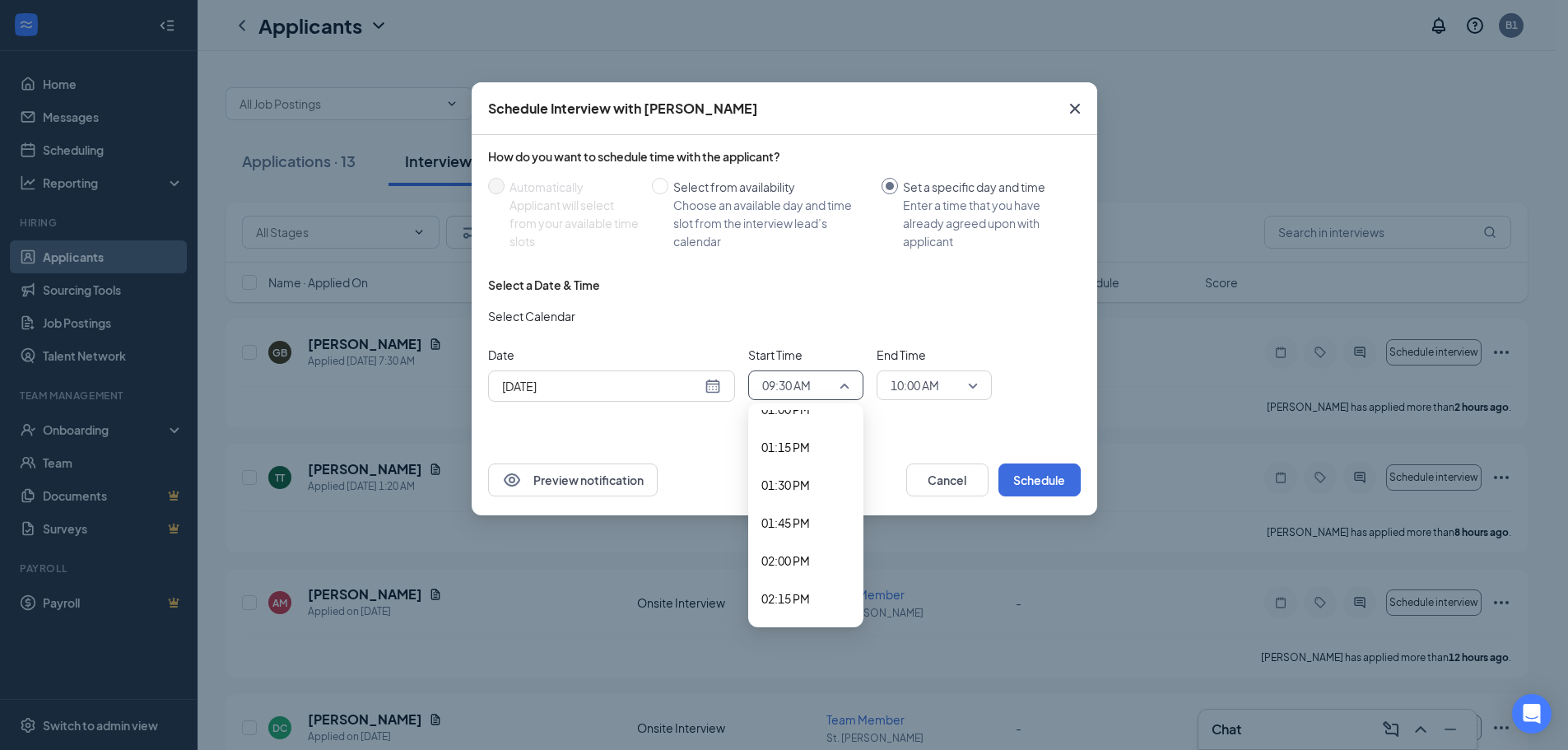
scroll to position [2009, 0]
click at [802, 464] on span "01:30 PM" at bounding box center [786, 467] width 49 height 19
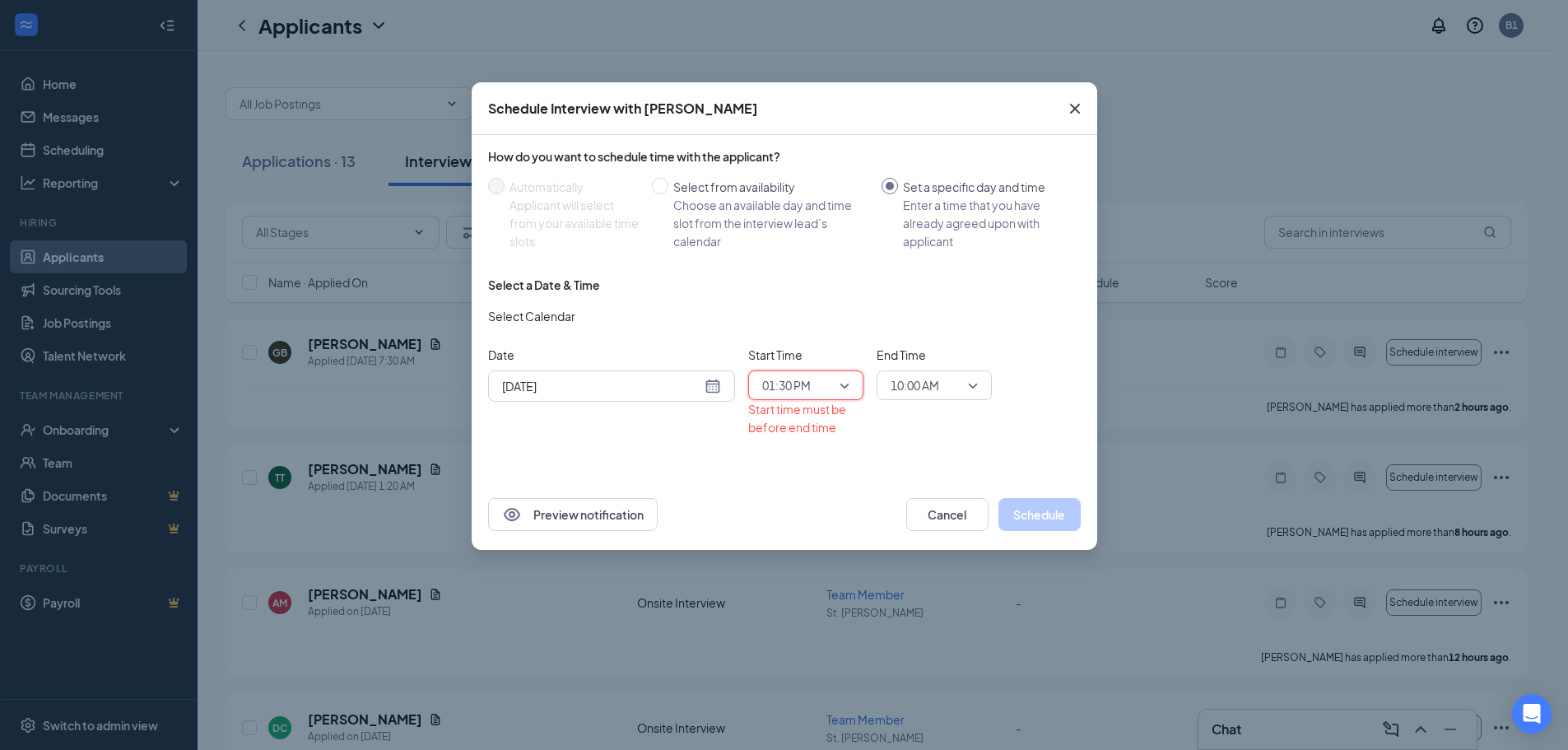
click at [967, 383] on span "10:00 AM" at bounding box center [935, 385] width 87 height 24
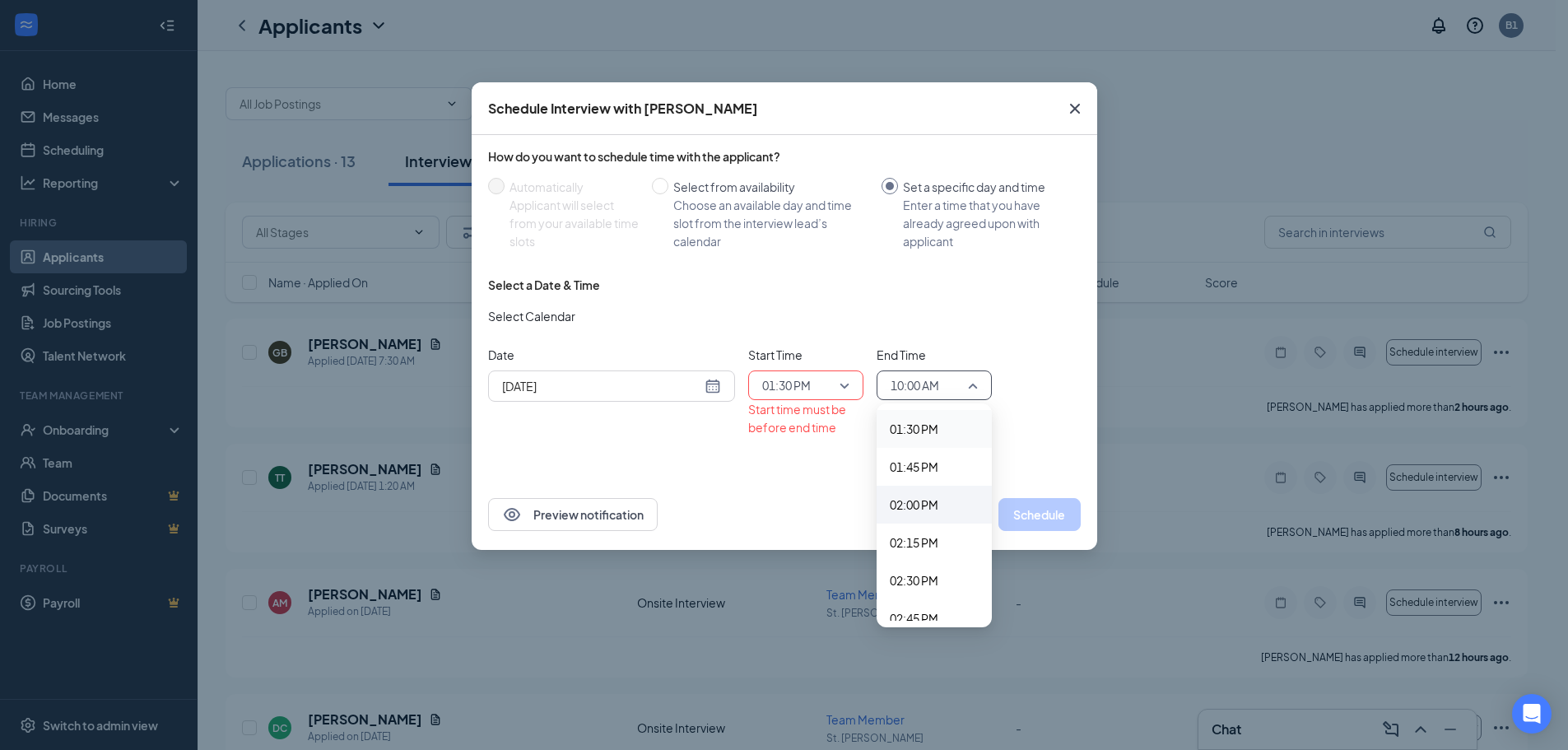
scroll to position [2085, 0]
click at [918, 470] on span "02:00 PM" at bounding box center [914, 467] width 49 height 19
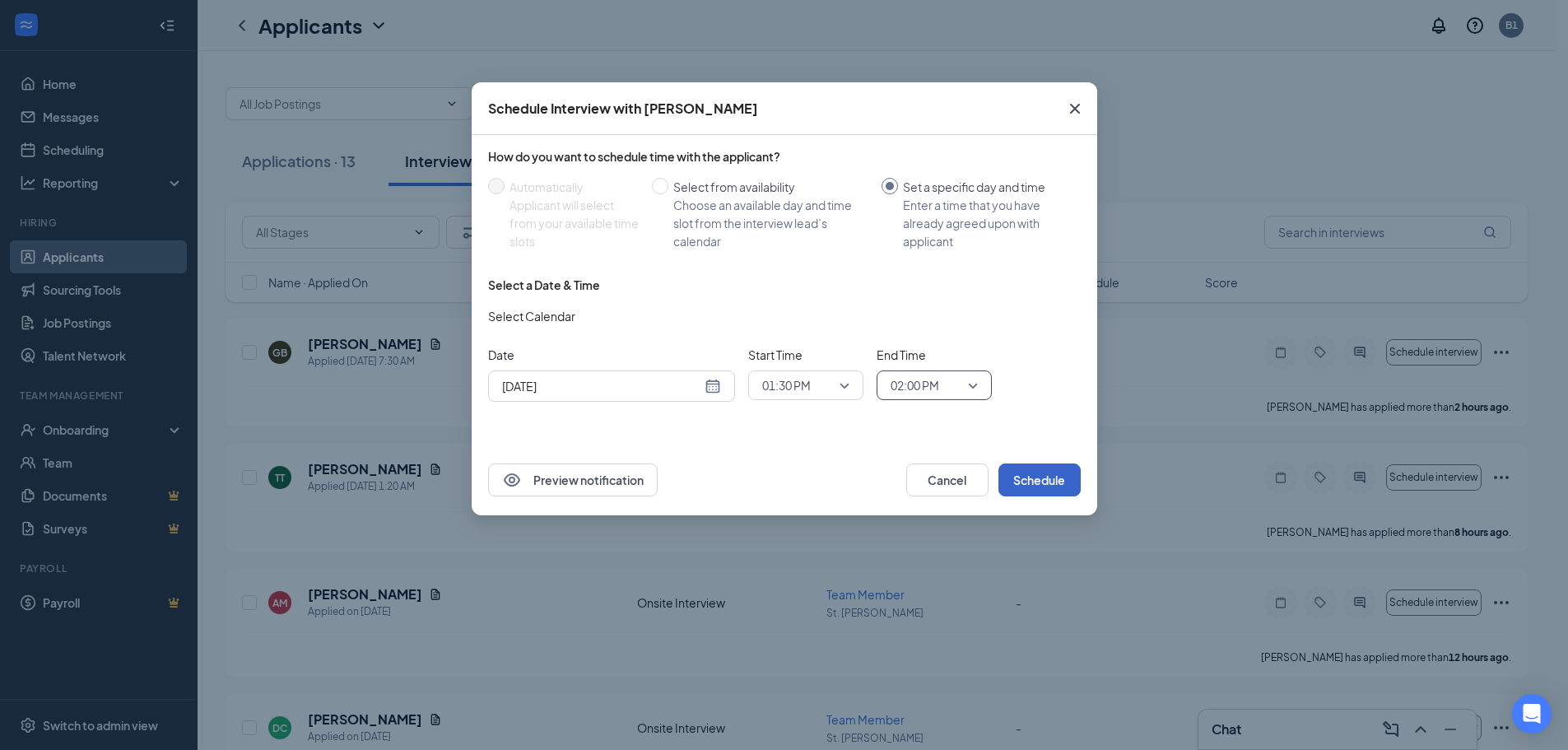
click at [1031, 476] on button "Schedule" at bounding box center [1040, 480] width 82 height 33
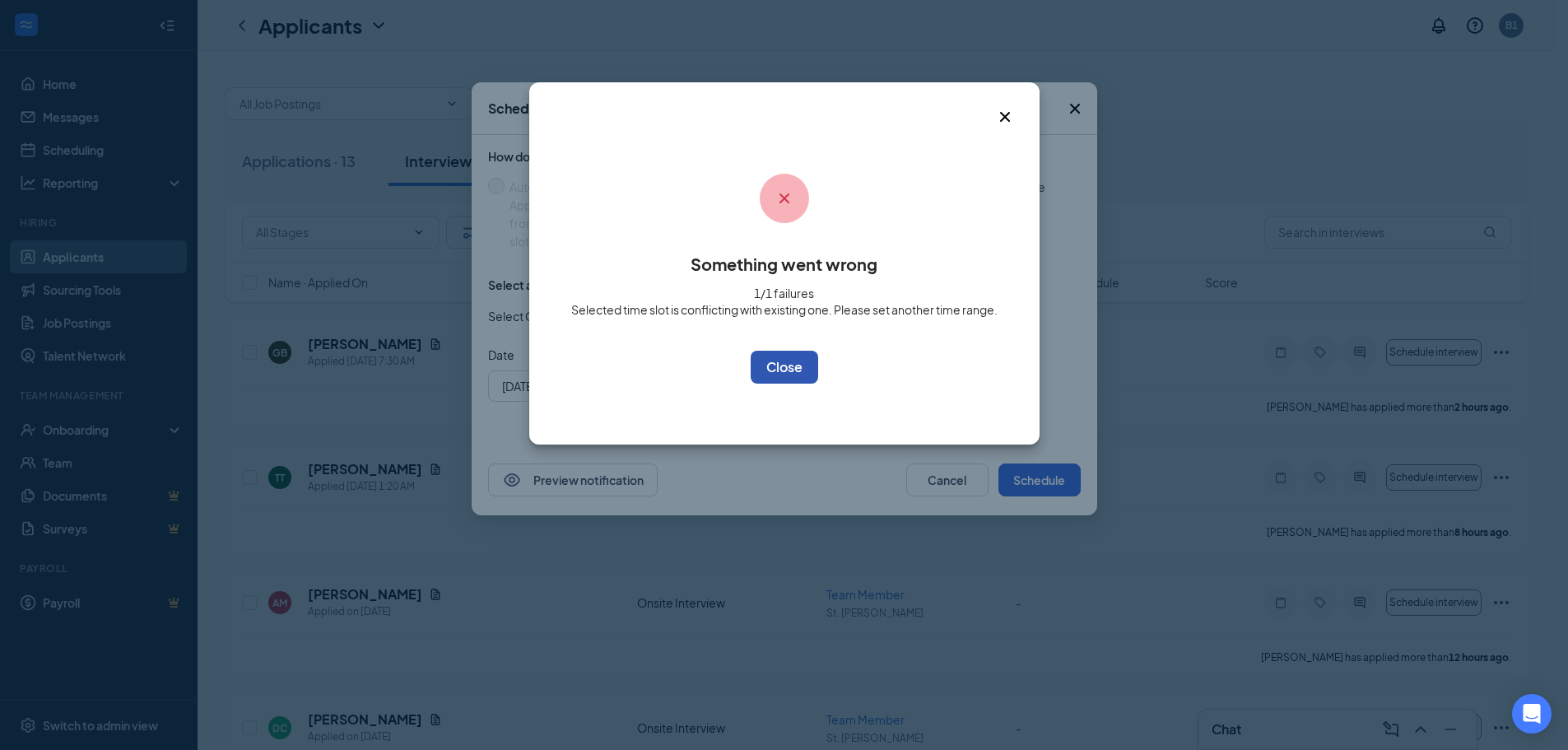
click at [781, 372] on button "OK" at bounding box center [784, 367] width 67 height 33
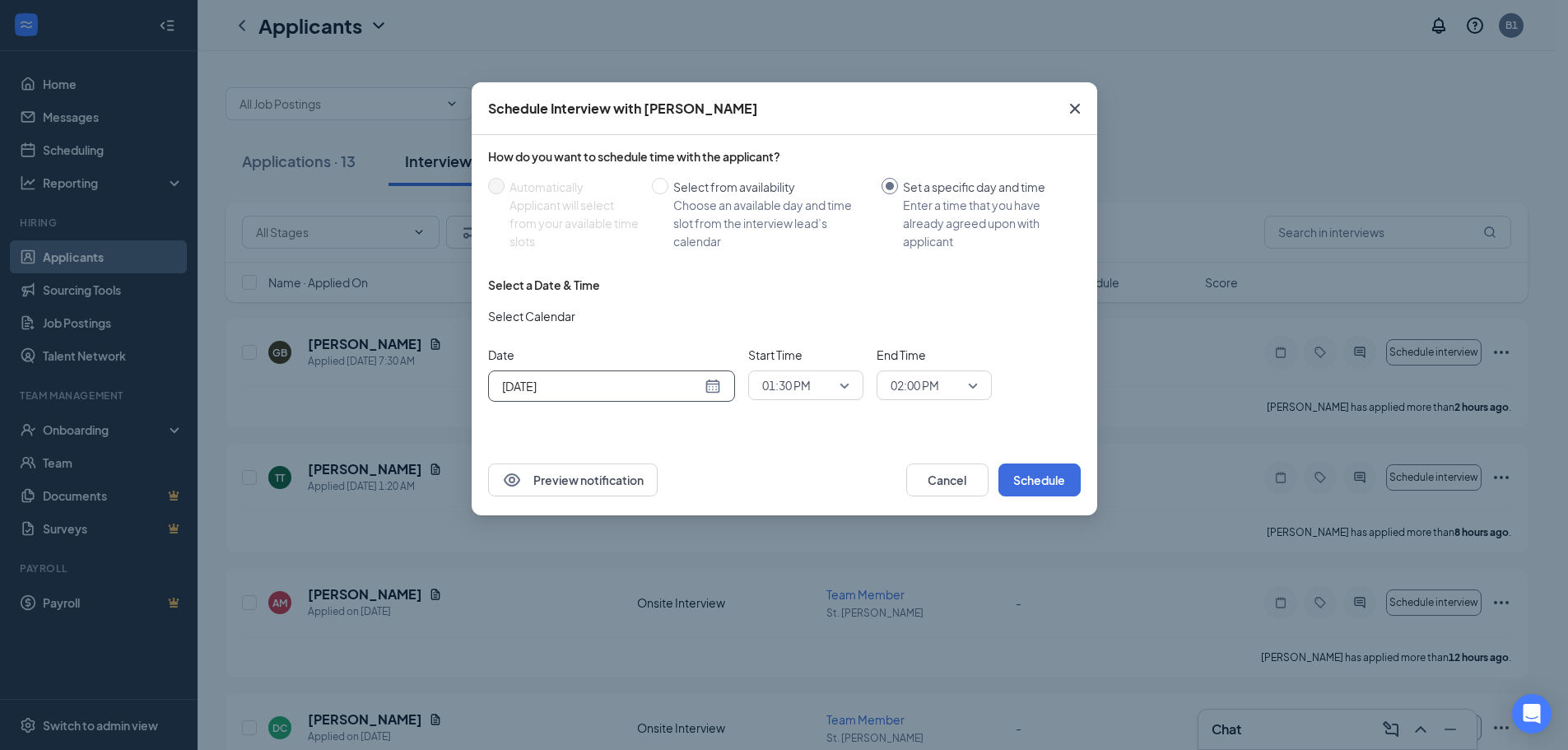
click at [713, 383] on div "[DATE]" at bounding box center [612, 386] width 219 height 19
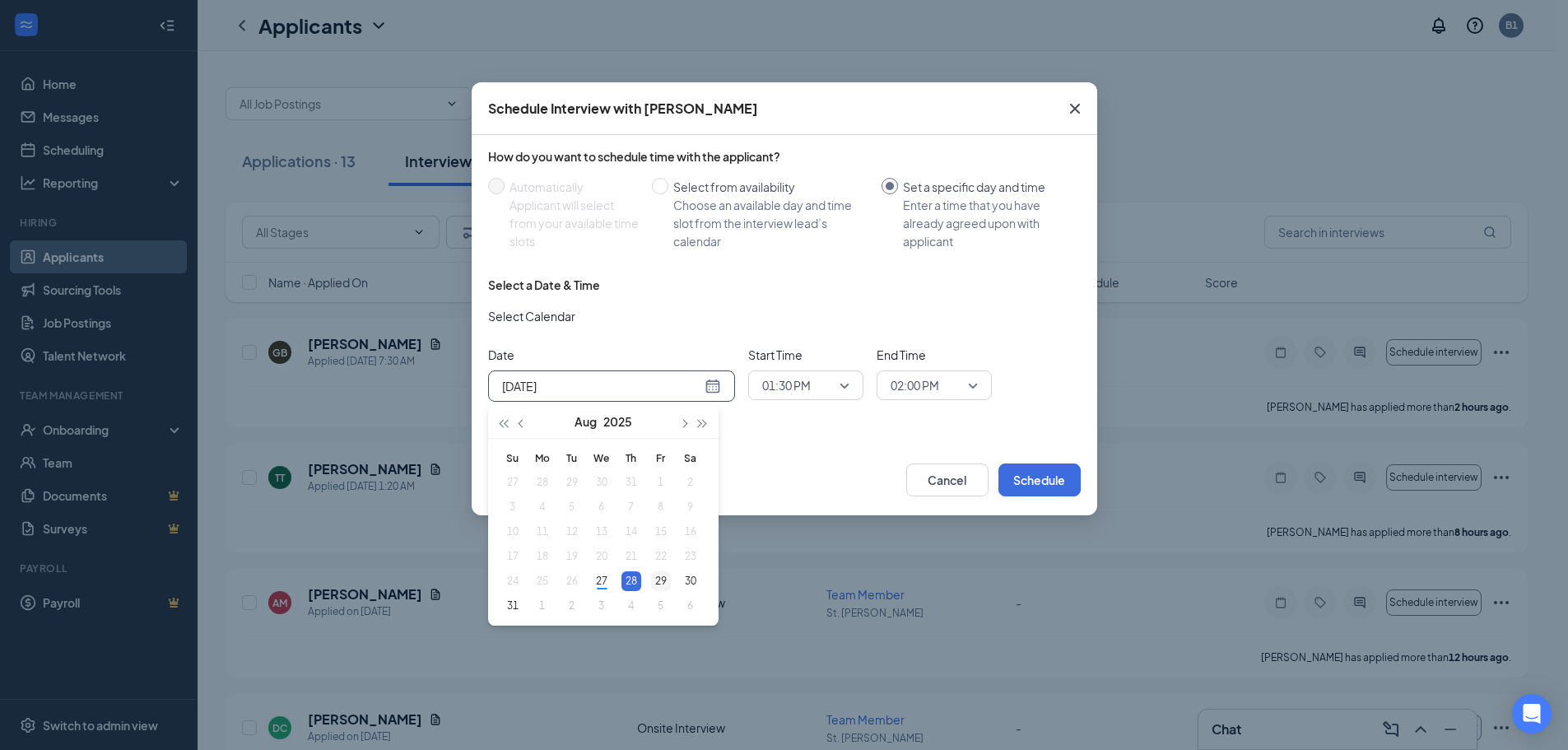
type input "[DATE]"
click at [659, 579] on div "29" at bounding box center [660, 581] width 19 height 19
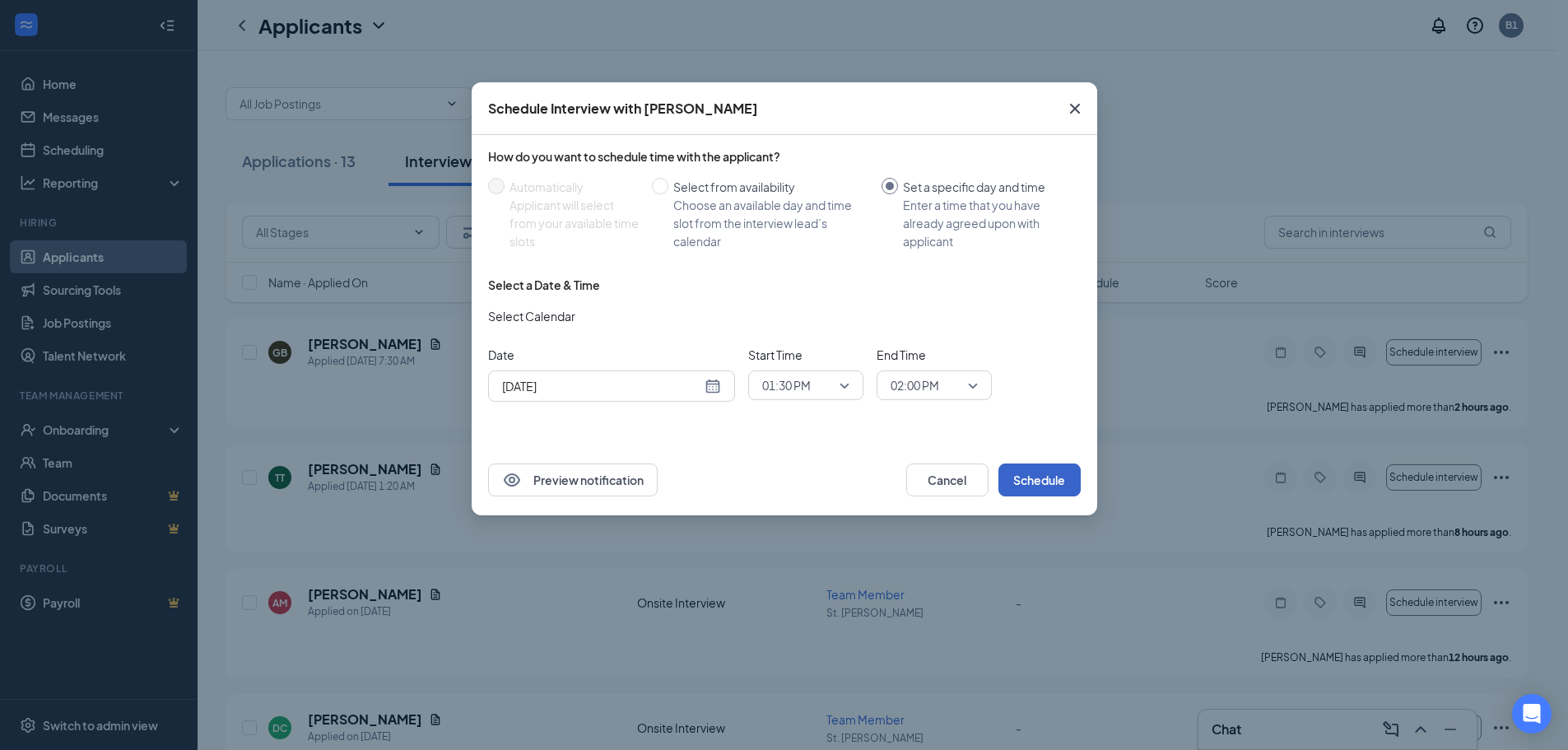
click at [1025, 477] on button "Schedule" at bounding box center [1040, 480] width 82 height 33
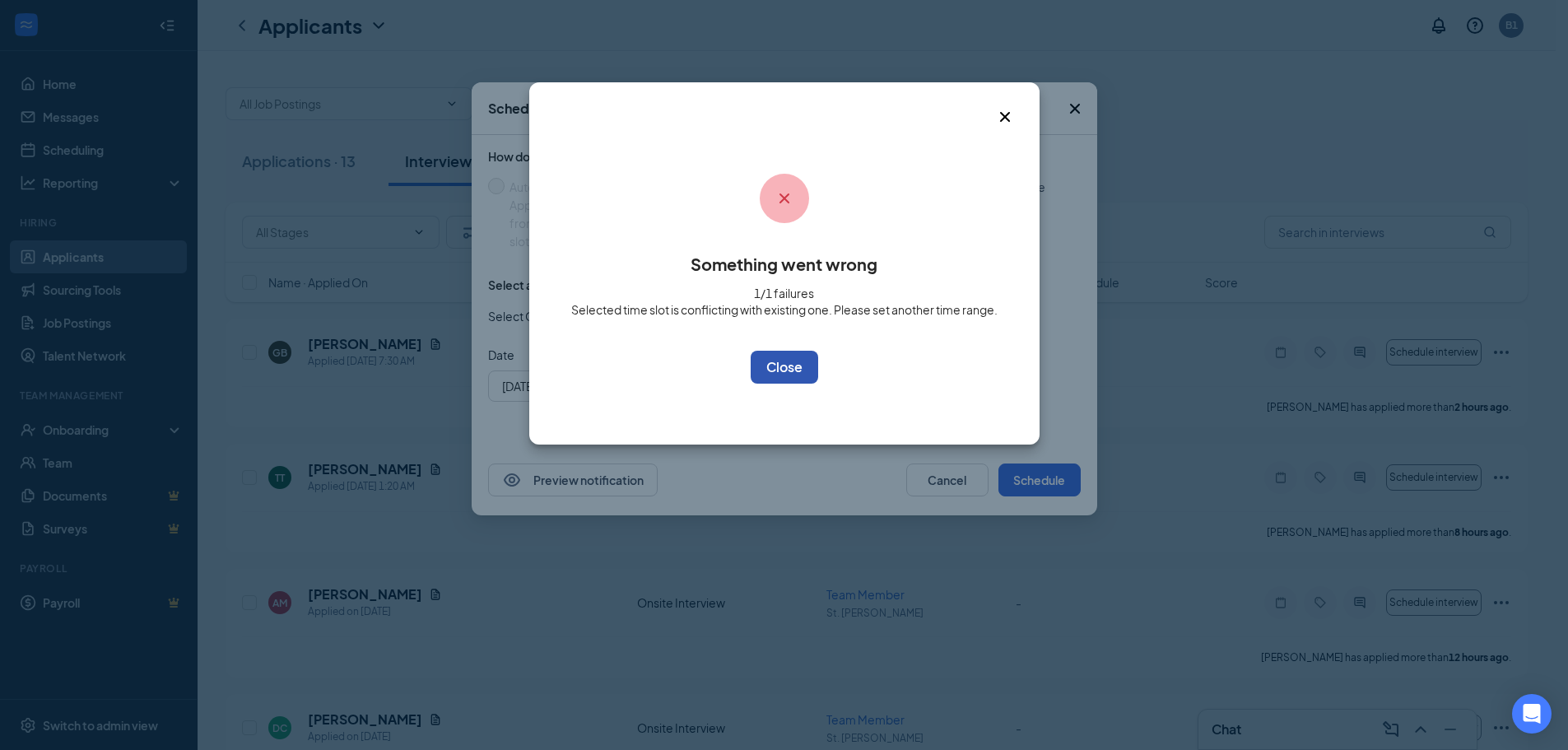
click at [761, 366] on button "OK" at bounding box center [784, 367] width 67 height 33
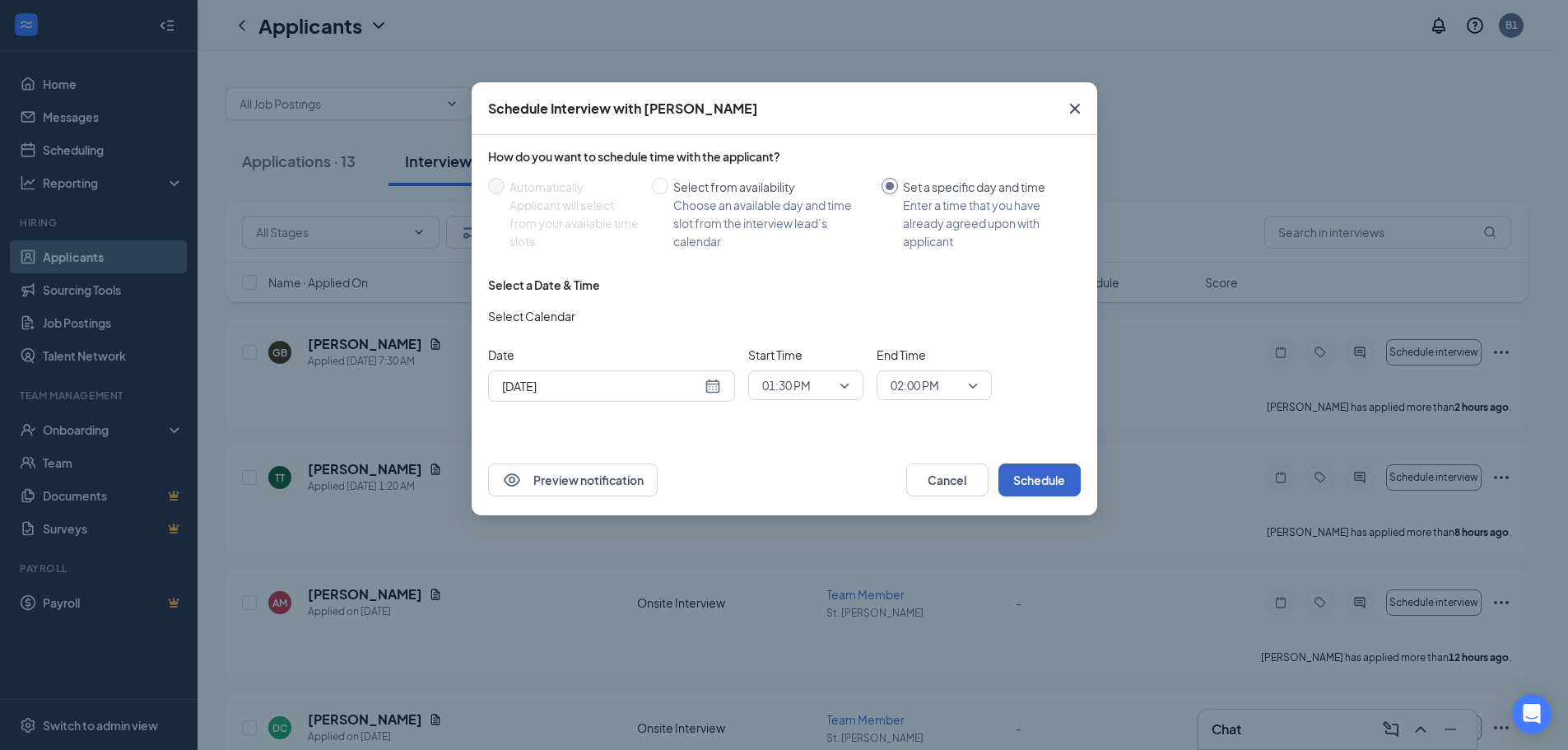
click at [844, 380] on span "01:30 PM" at bounding box center [806, 385] width 87 height 24
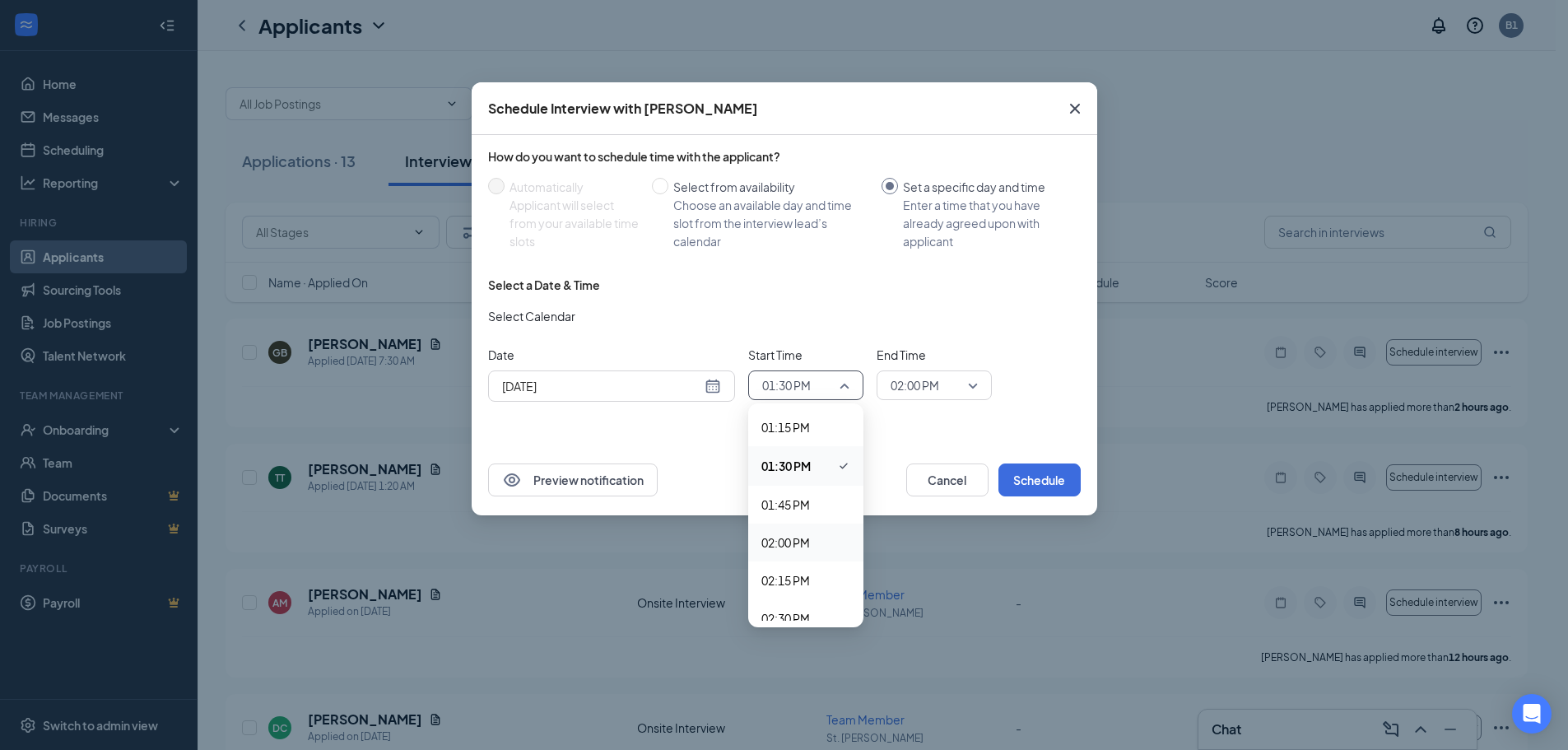
click at [789, 544] on span "02:00 PM" at bounding box center [786, 543] width 49 height 19
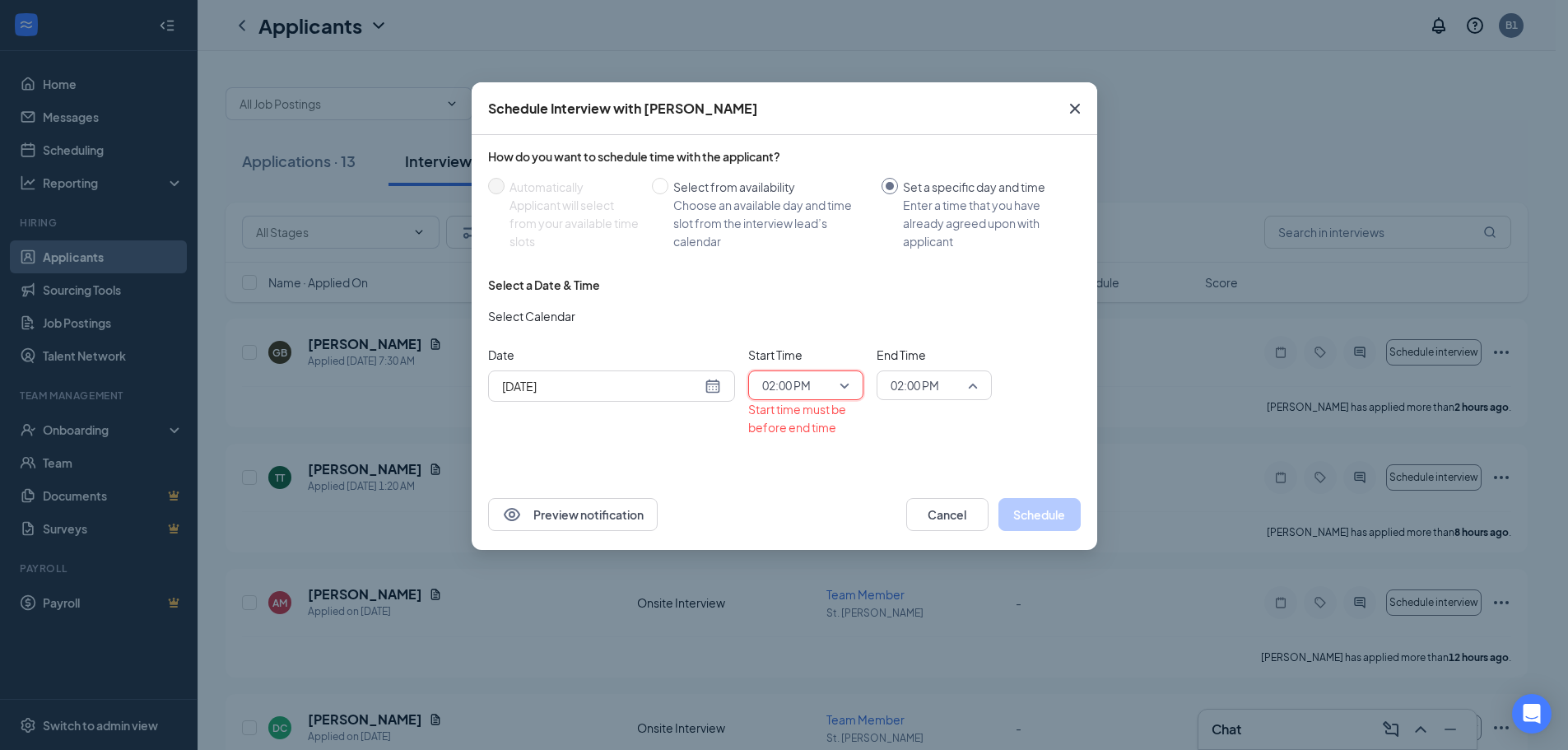
click at [977, 384] on span "02:00 PM" at bounding box center [935, 385] width 87 height 24
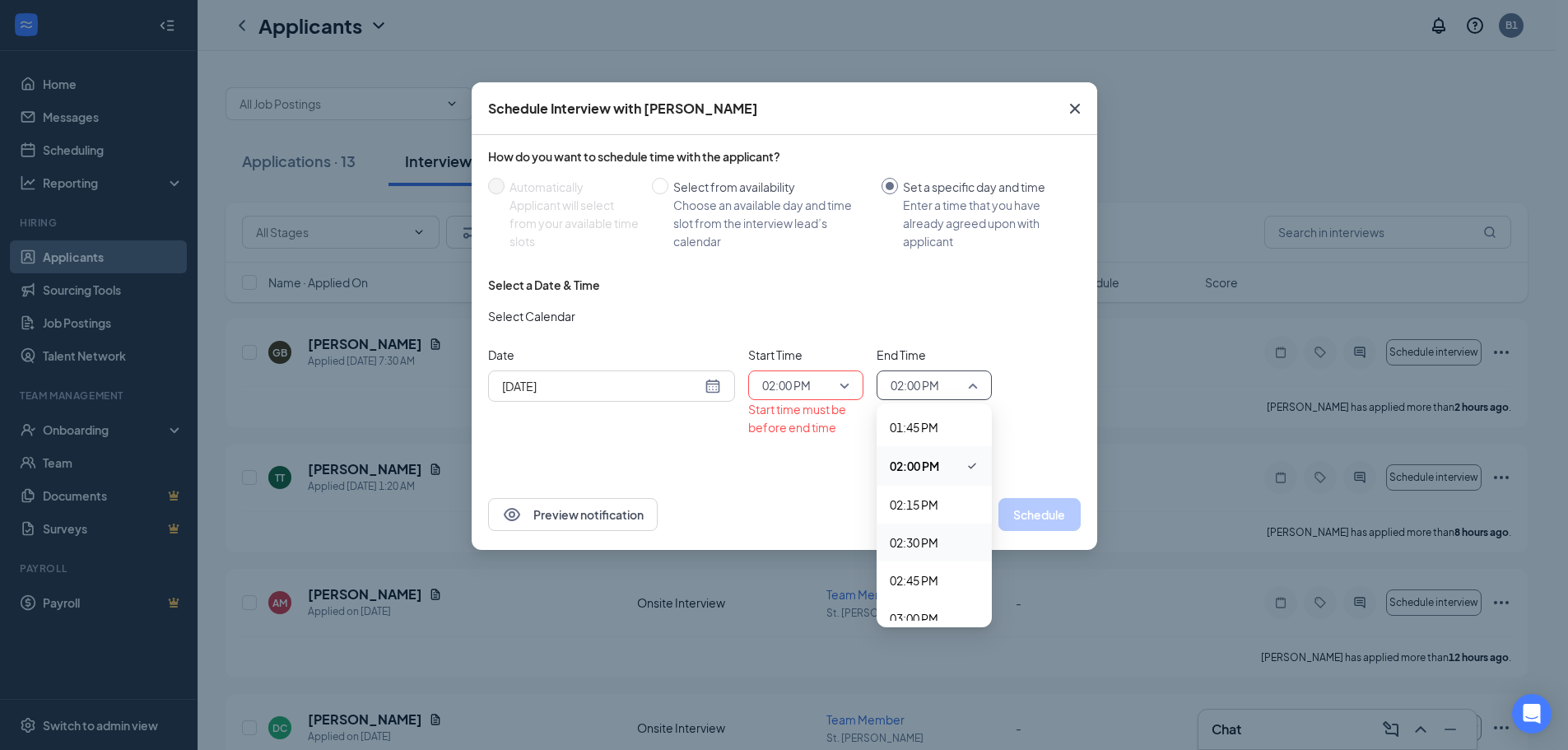
click at [919, 540] on span "02:30 PM" at bounding box center [914, 543] width 49 height 19
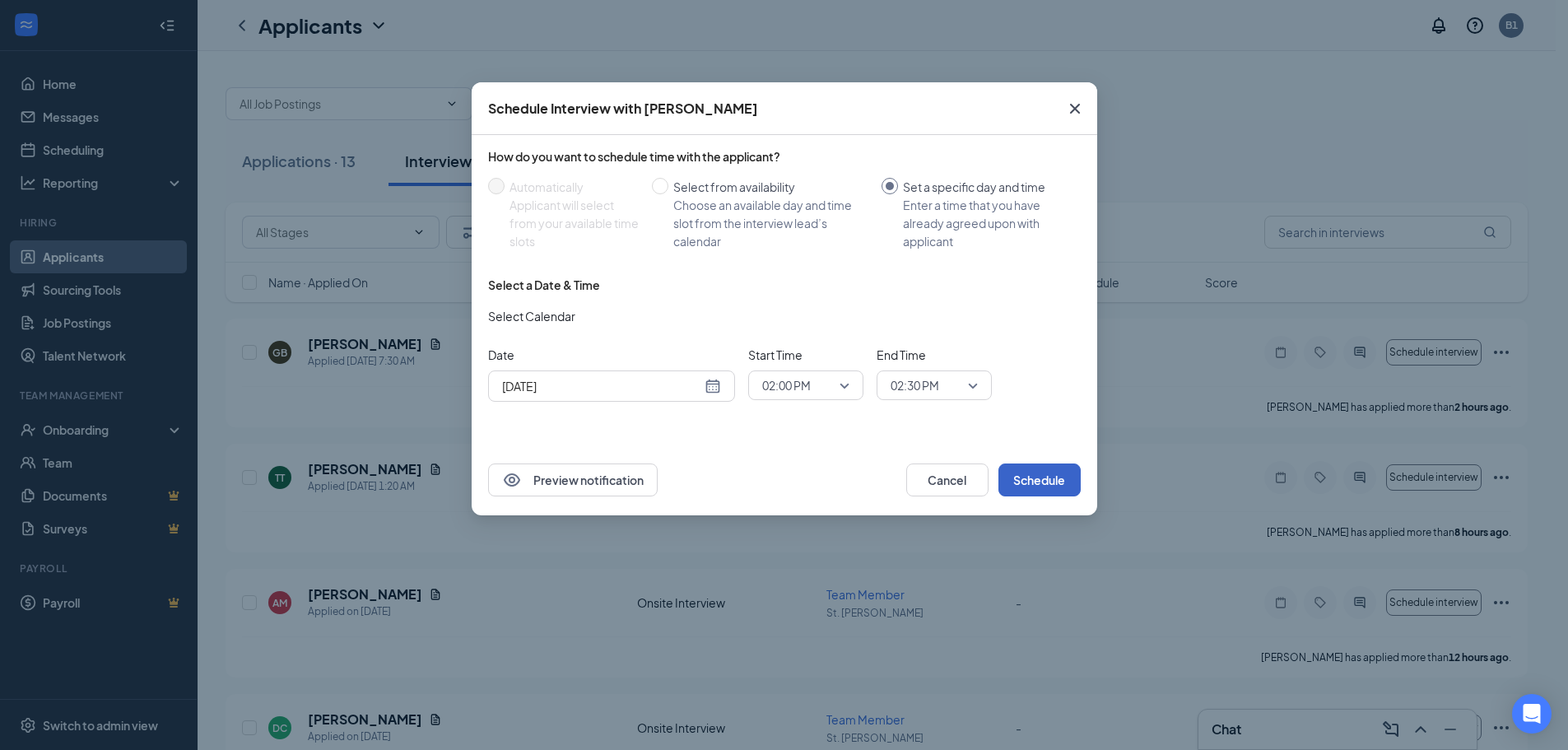
click at [1033, 486] on button "Schedule" at bounding box center [1040, 480] width 82 height 33
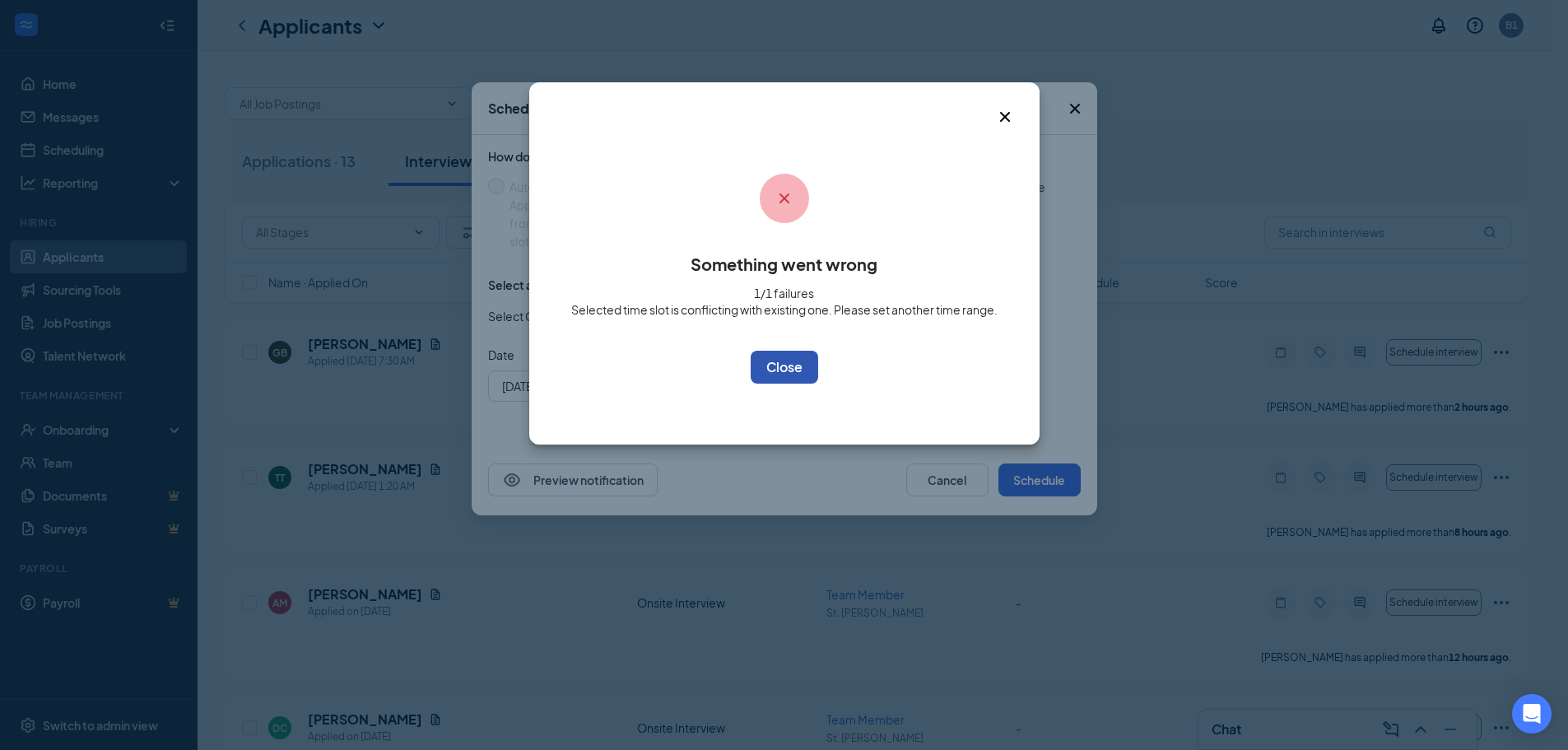
click at [789, 369] on button "OK" at bounding box center [784, 367] width 67 height 33
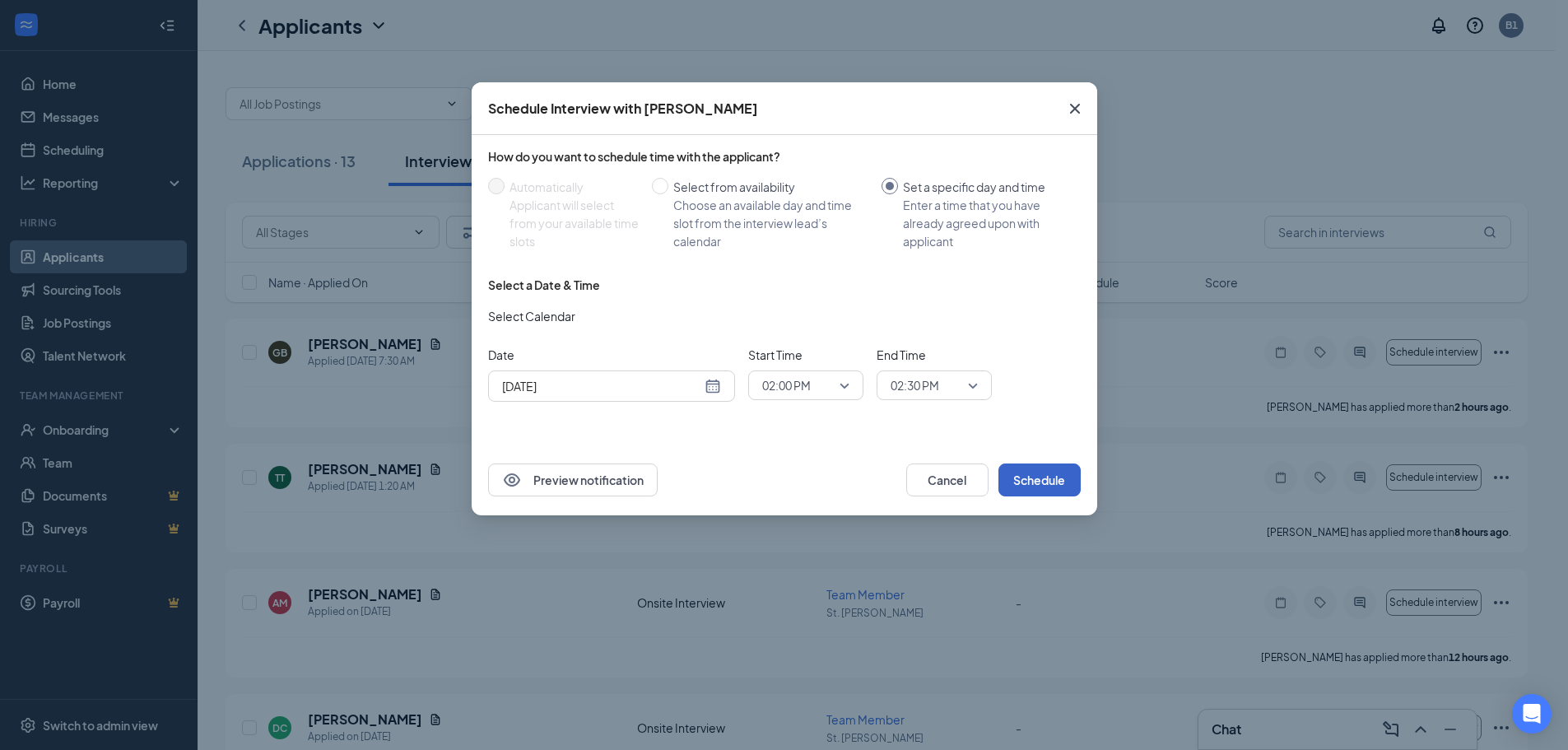
click at [842, 383] on span "02:00 PM" at bounding box center [806, 385] width 87 height 24
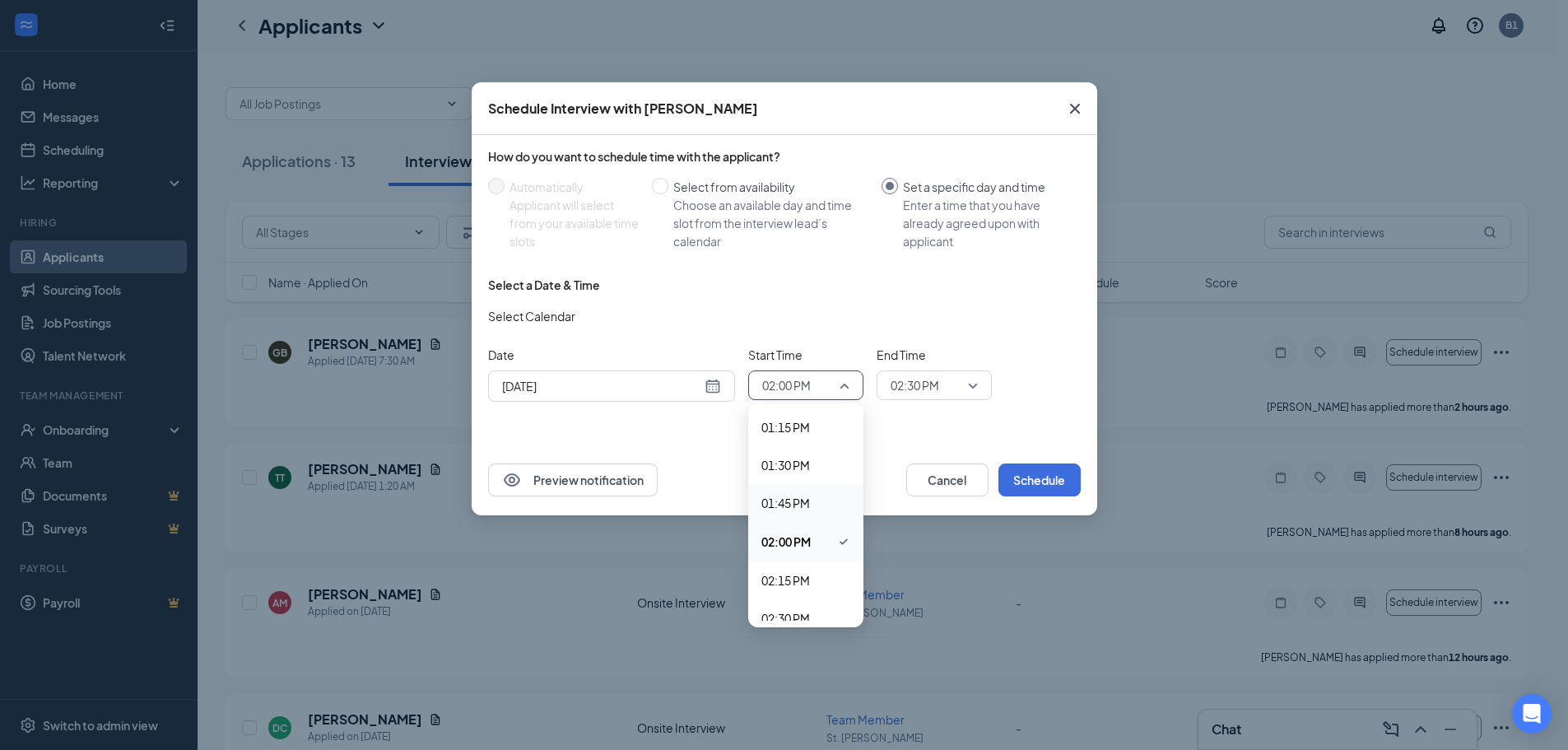
click at [785, 501] on span "01:45 PM" at bounding box center [786, 503] width 49 height 19
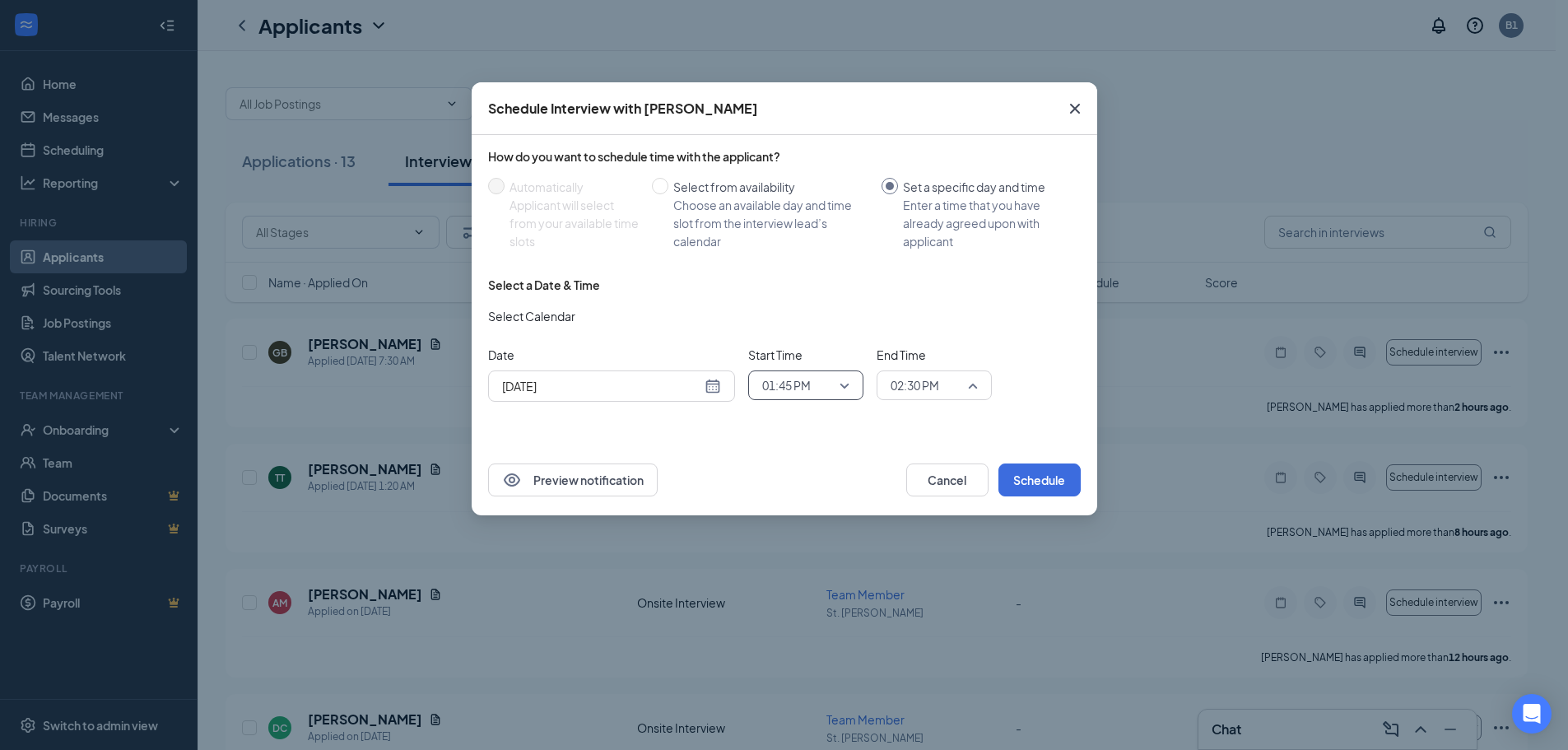
click at [971, 390] on span "02:30 PM" at bounding box center [935, 385] width 87 height 24
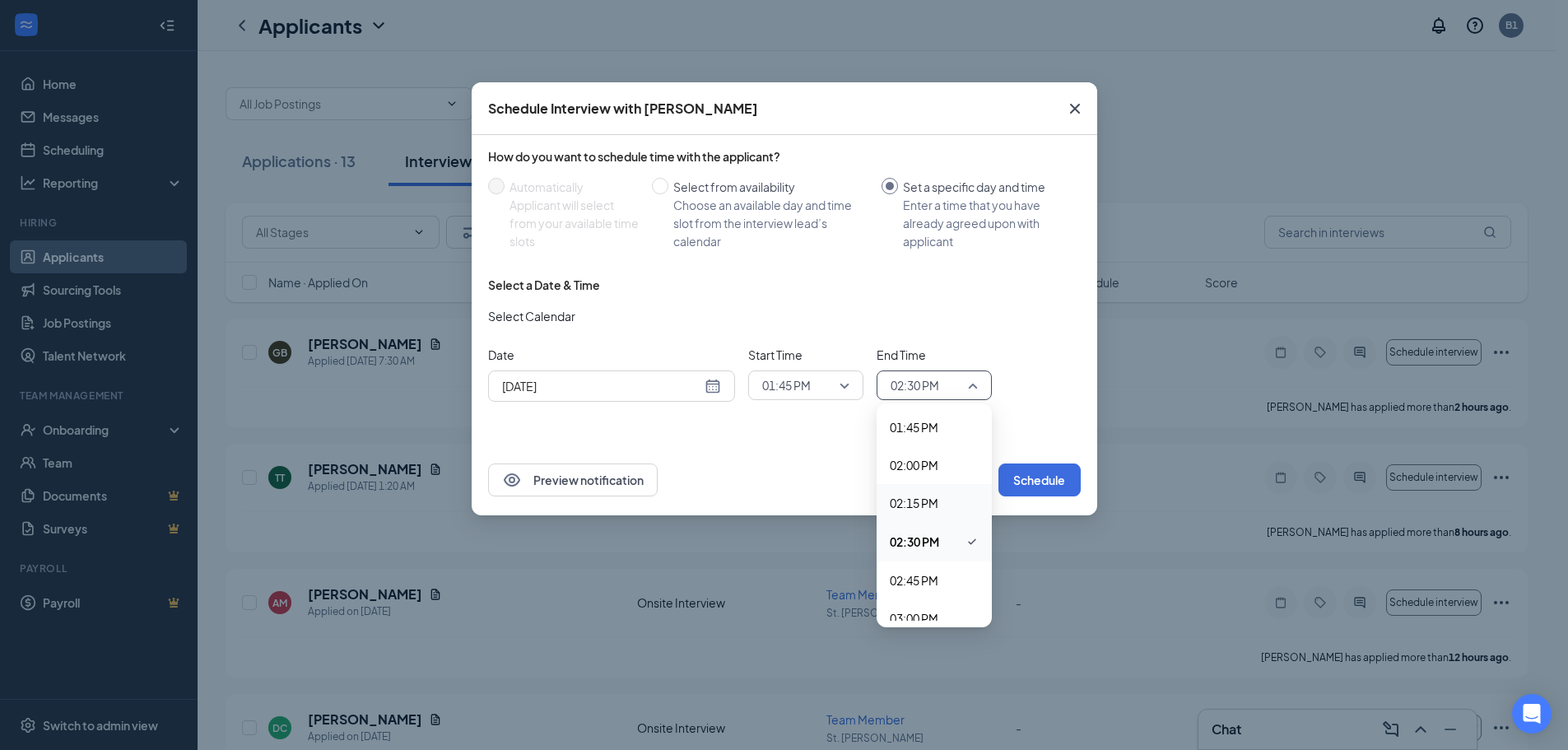
click at [914, 503] on span "02:15 PM" at bounding box center [914, 503] width 49 height 19
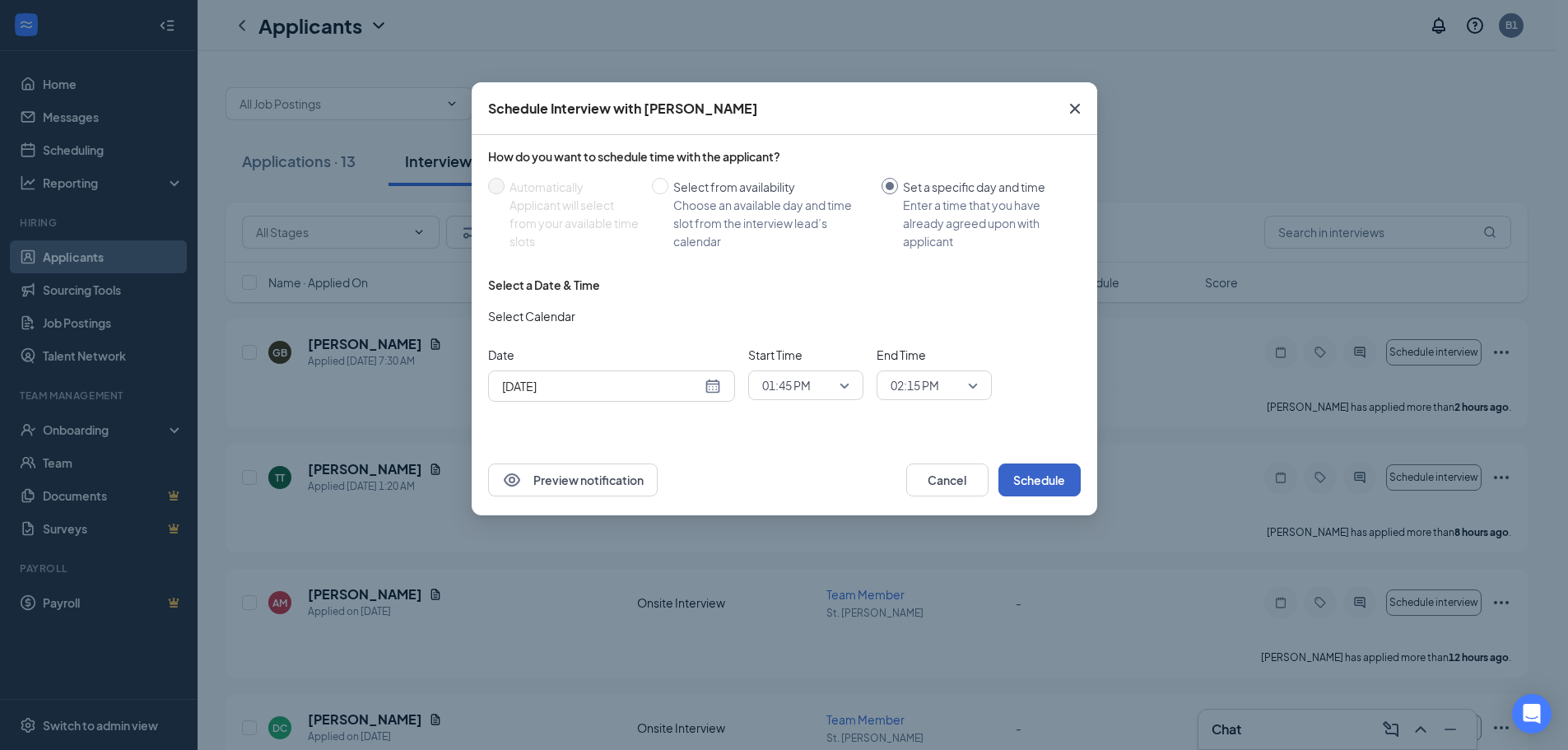
click at [1027, 479] on button "Schedule" at bounding box center [1040, 480] width 82 height 33
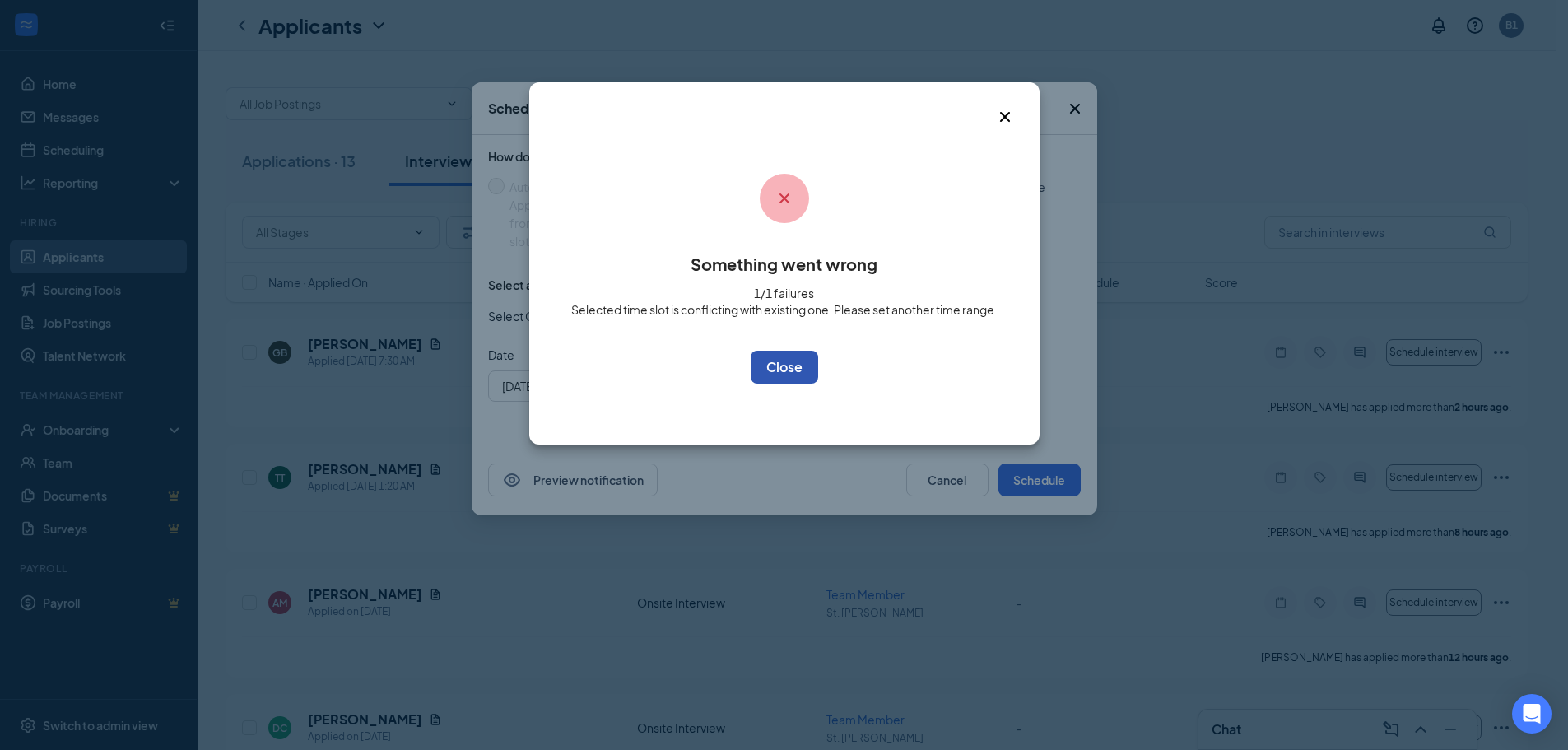
click at [799, 372] on button "OK" at bounding box center [784, 367] width 67 height 33
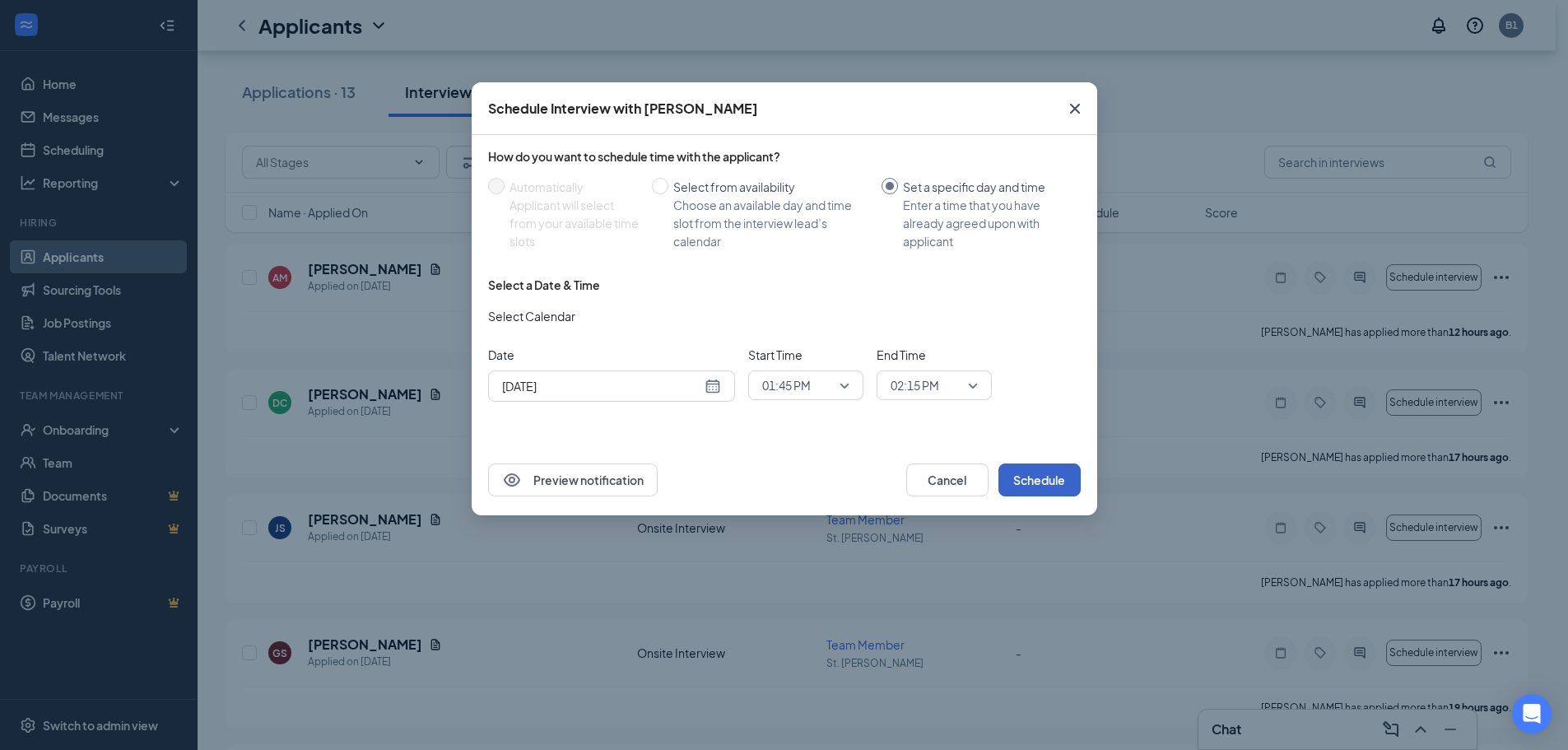
scroll to position [329, 0]
click at [936, 475] on button "Cancel" at bounding box center [947, 480] width 82 height 33
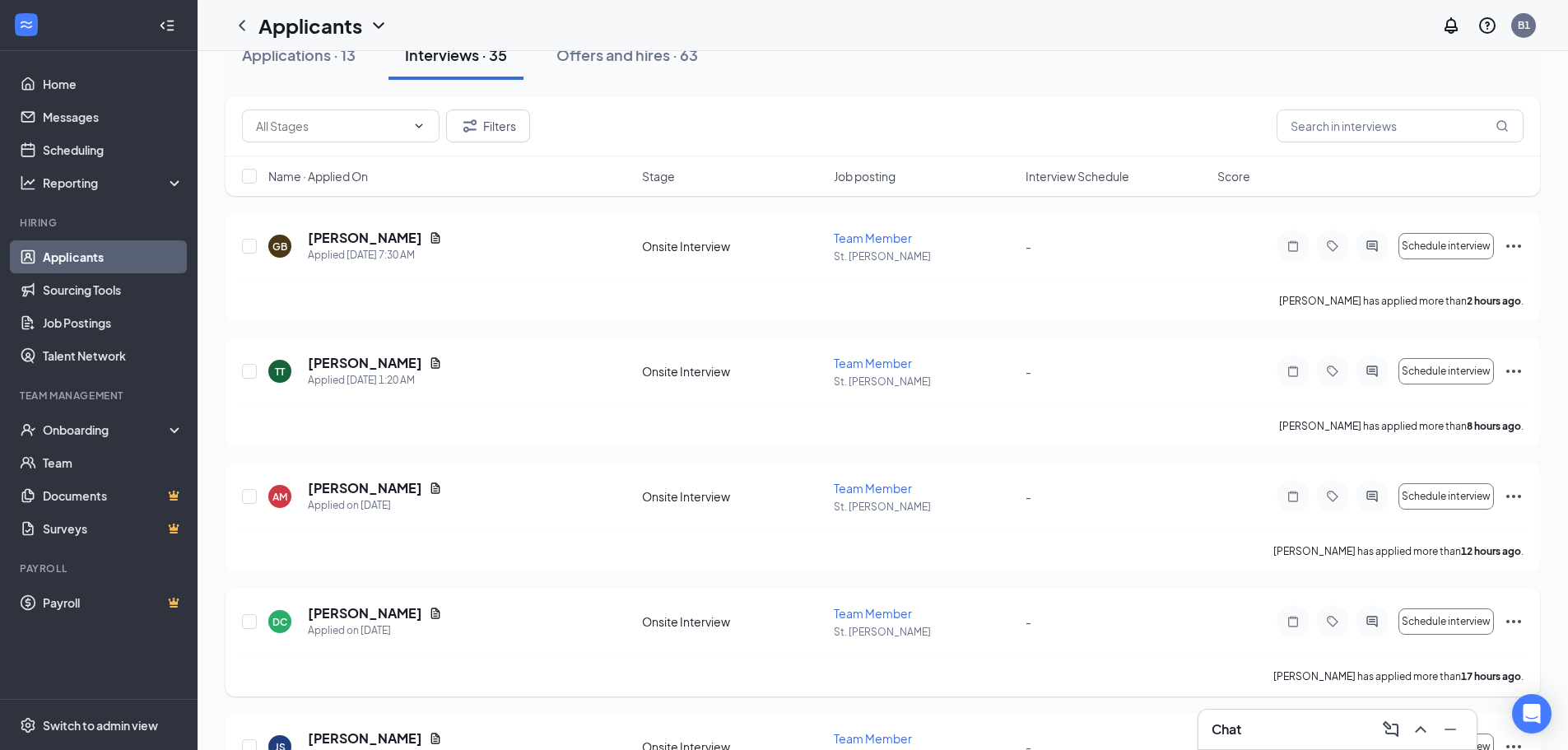
scroll to position [0, 0]
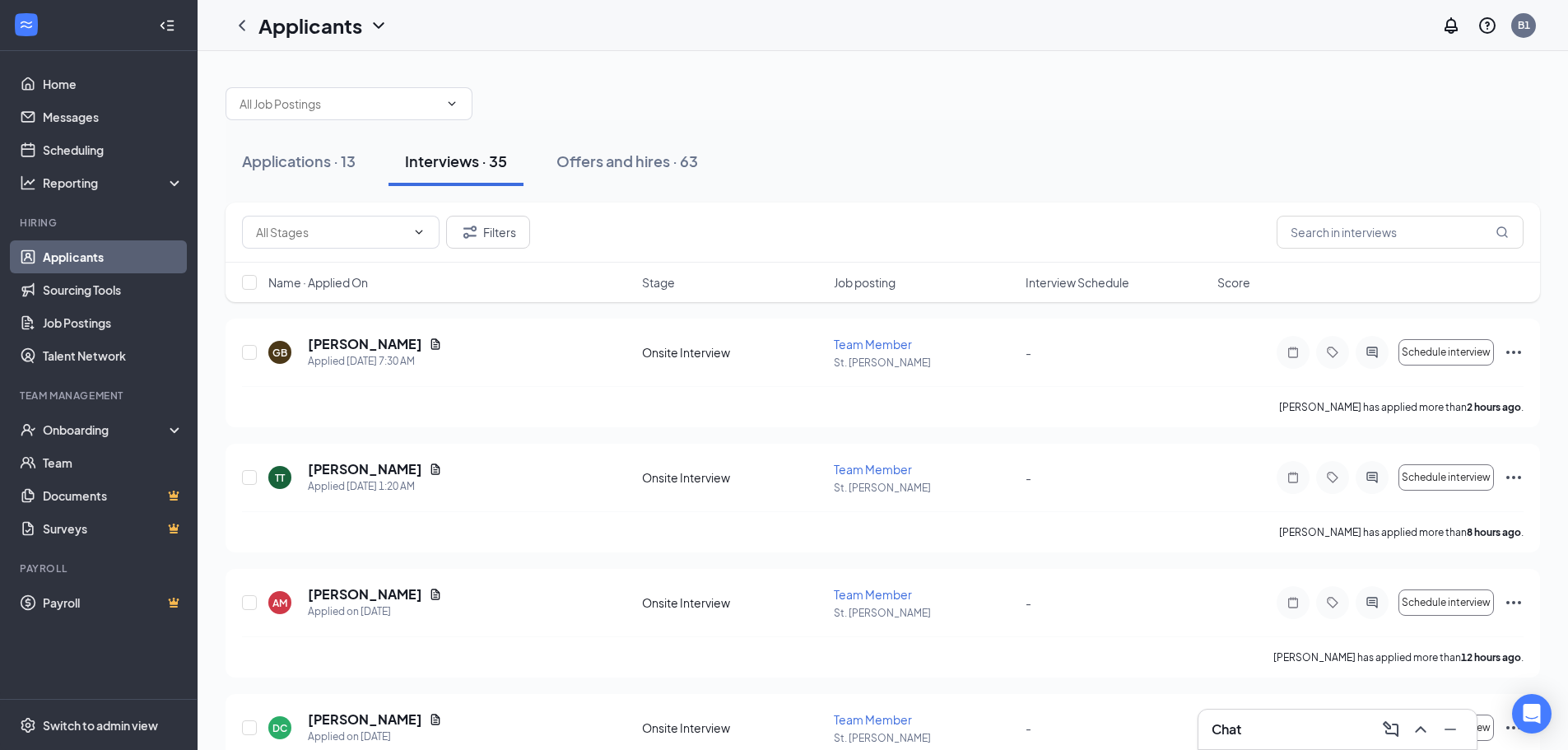
click at [784, 146] on div "Applications · 13 Interviews · 35 Offers and hires · 63" at bounding box center [882, 161] width 1315 height 50
click at [601, 164] on div "Offers and hires · 63" at bounding box center [627, 161] width 141 height 20
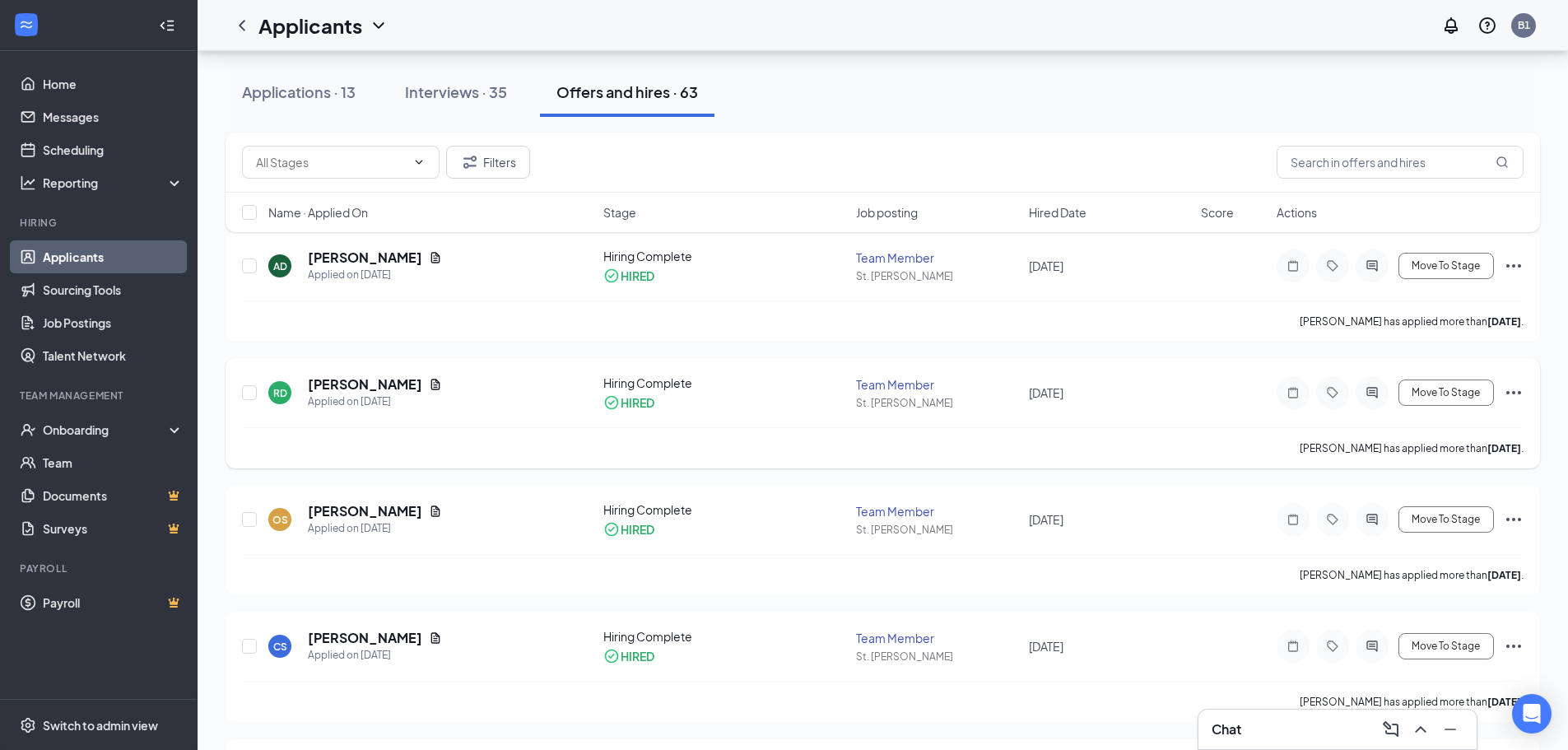
scroll to position [165, 0]
